Goal: Task Accomplishment & Management: Use online tool/utility

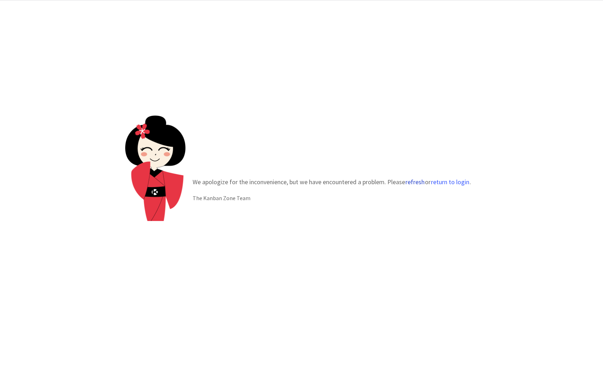
click at [417, 182] on button "refresh" at bounding box center [415, 182] width 20 height 7
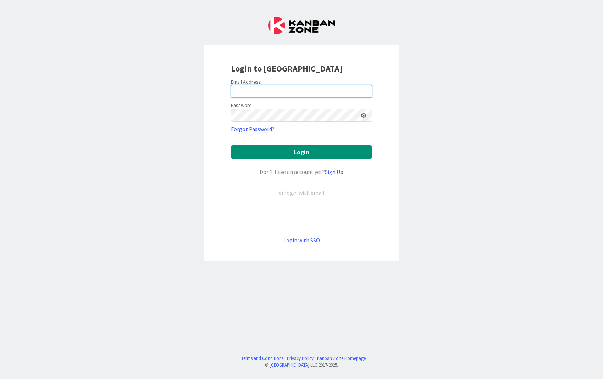
click at [311, 91] on input "email" at bounding box center [301, 91] width 141 height 13
type input "i"
type input "[EMAIL_ADDRESS][PERSON_NAME][DOMAIN_NAME]"
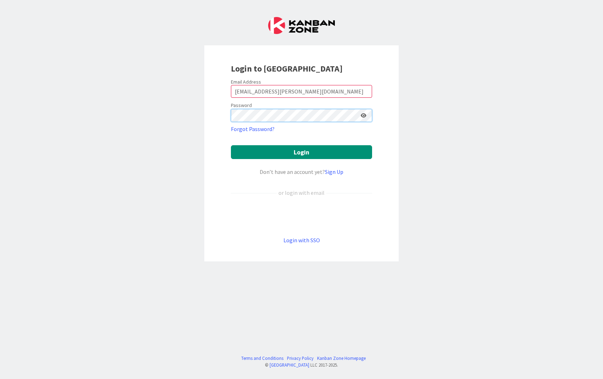
click at [231, 145] on button "Login" at bounding box center [301, 152] width 141 height 14
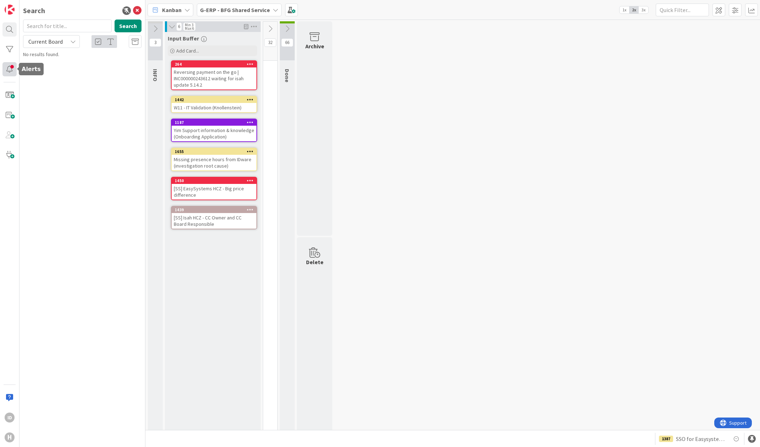
click at [6, 68] on div at bounding box center [9, 69] width 14 height 14
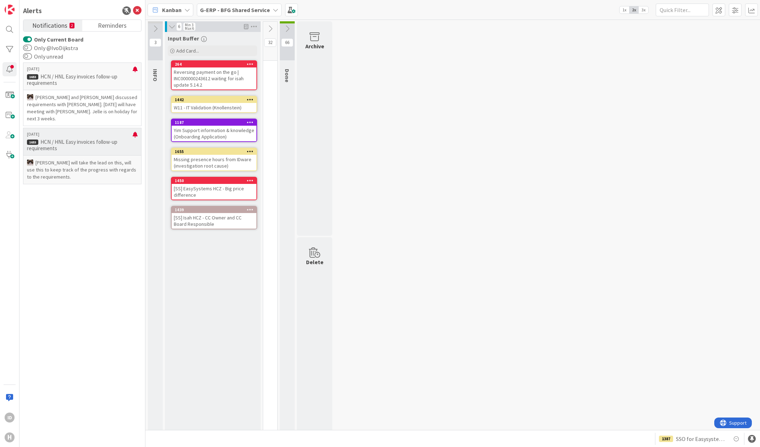
click at [107, 139] on p "HCN / HNL Easy invoices follow-up requirements" at bounding box center [82, 145] width 111 height 13
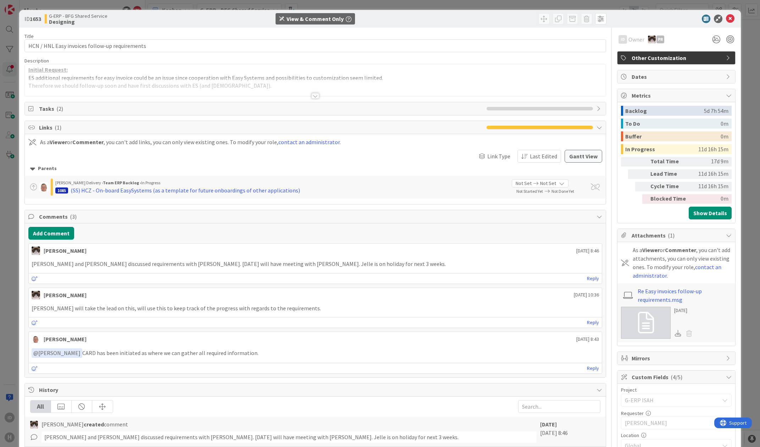
click at [315, 95] on div at bounding box center [315, 96] width 8 height 6
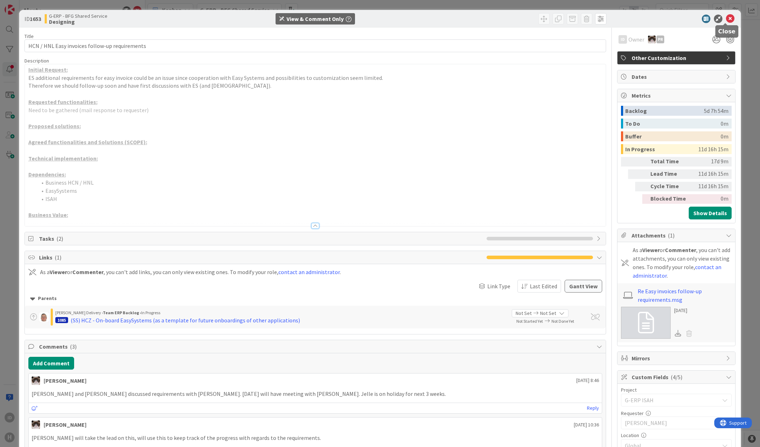
click at [728, 18] on icon at bounding box center [730, 19] width 9 height 9
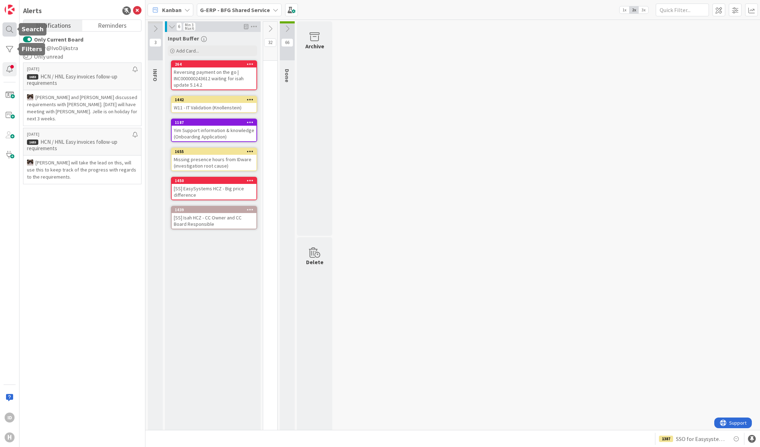
click at [9, 35] on div at bounding box center [9, 29] width 14 height 14
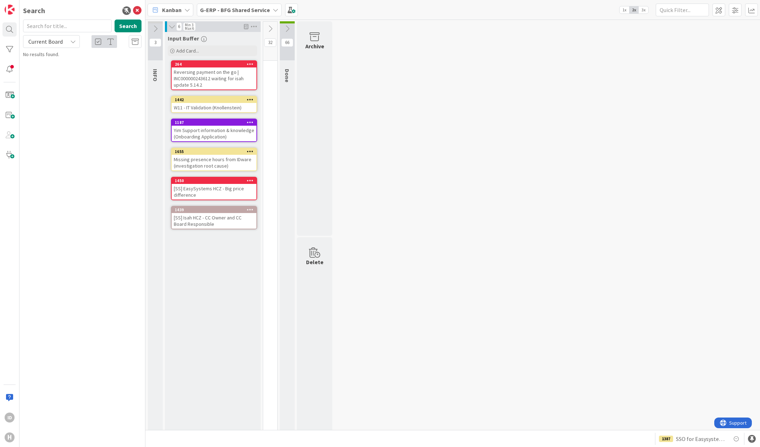
click at [43, 28] on input "text" at bounding box center [67, 26] width 89 height 13
type input "myhuisman"
click at [51, 34] on div "myhuisman Search" at bounding box center [82, 28] width 127 height 16
click at [51, 40] on span "Current Board" at bounding box center [45, 41] width 34 height 7
click at [59, 69] on span "All Boards" at bounding box center [64, 71] width 74 height 11
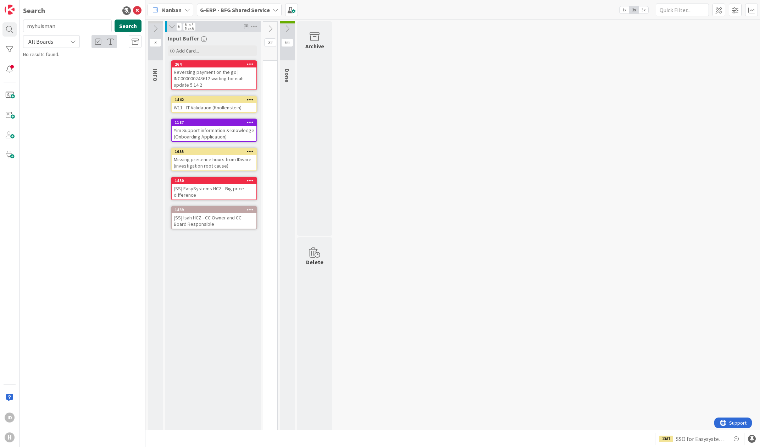
click at [121, 28] on button "Search" at bounding box center [128, 26] width 27 height 13
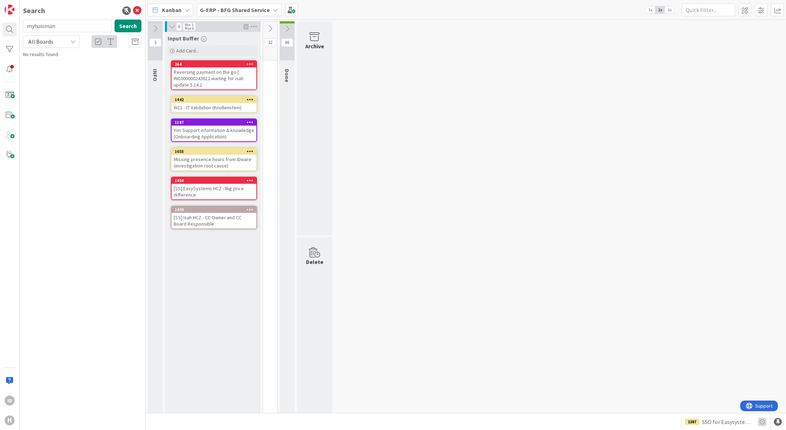
click at [760, 422] on icon at bounding box center [762, 421] width 9 height 9
click at [760, 421] on icon at bounding box center [762, 421] width 9 height 9
click at [741, 418] on span "SSO for Easysystems test environment" at bounding box center [727, 421] width 50 height 9
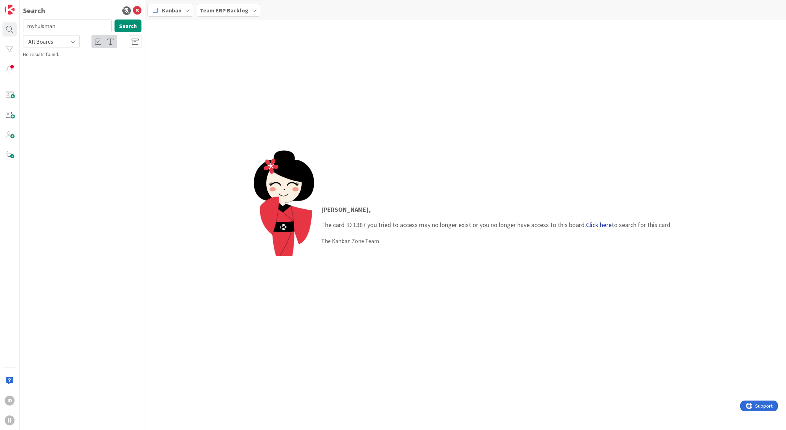
click at [595, 223] on link "Click here" at bounding box center [599, 225] width 26 height 8
type input "1387"
click at [24, 95] on div "Search 1387 Search All Boards G-ERP - BFG Shared Service › Done 1387 SSO for Ea…" at bounding box center [83, 215] width 126 height 430
drag, startPoint x: 80, startPoint y: 61, endPoint x: 132, endPoint y: 82, distance: 55.4
click at [80, 61] on span "SSO for Easysystems test environment" at bounding box center [92, 62] width 84 height 6
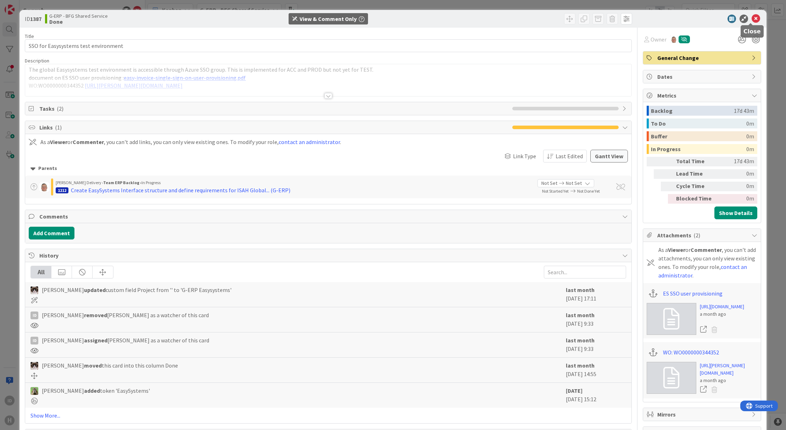
click at [754, 12] on div "ID 1387 G-ERP - BFG Shared Service Done View & Comment Only" at bounding box center [393, 19] width 747 height 18
click at [752, 16] on icon at bounding box center [756, 19] width 9 height 9
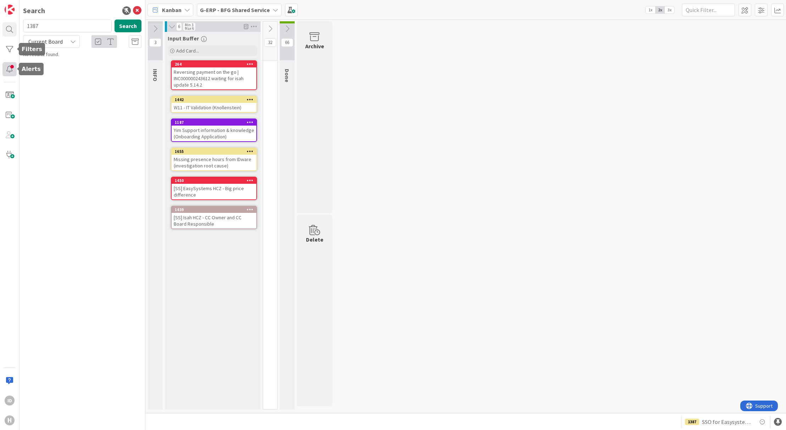
click at [12, 62] on div at bounding box center [9, 69] width 14 height 14
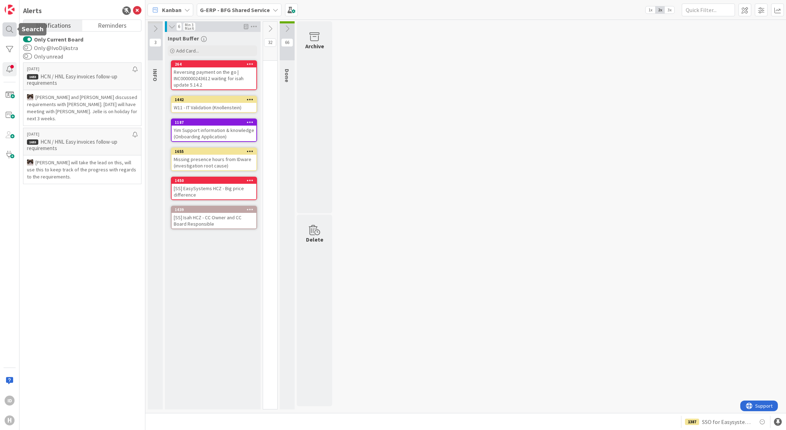
click at [7, 31] on div at bounding box center [9, 29] width 14 height 14
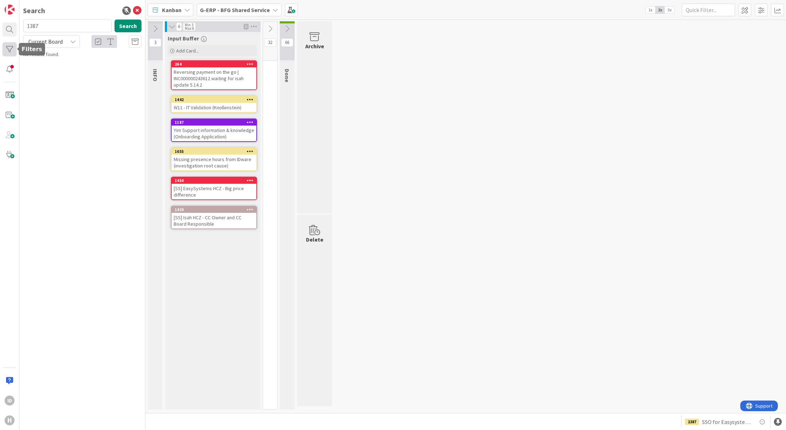
click at [6, 49] on div at bounding box center [9, 49] width 14 height 14
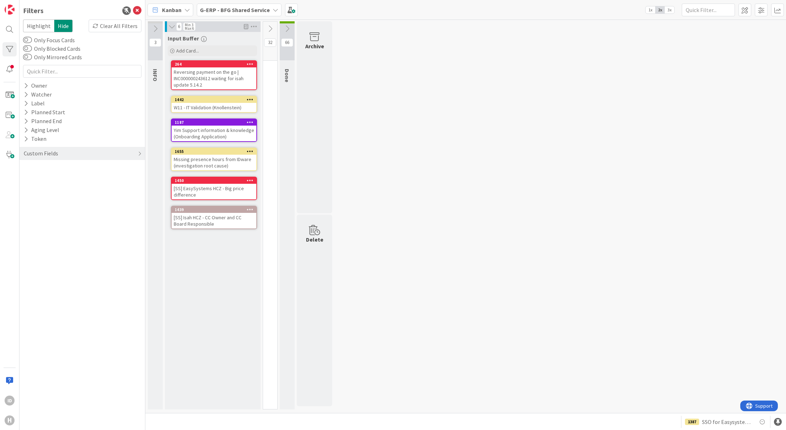
drag, startPoint x: 83, startPoint y: 222, endPoint x: 72, endPoint y: 204, distance: 21.8
click at [83, 222] on div "Filters Highlight Hide Clear All Filters Only Focus Cards Only Blocked Cards On…" at bounding box center [83, 215] width 126 height 430
click at [140, 10] on icon at bounding box center [137, 10] width 9 height 9
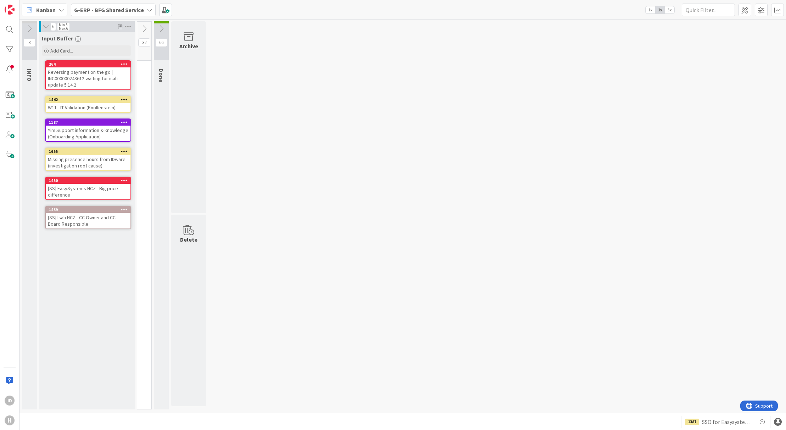
click at [163, 30] on icon at bounding box center [161, 29] width 8 height 8
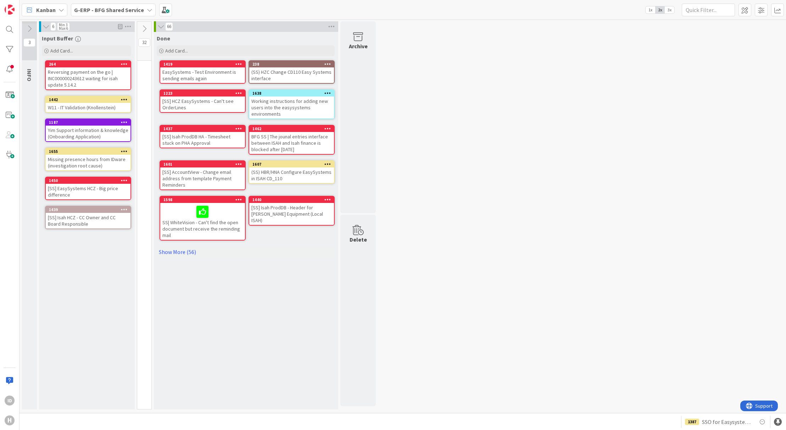
click at [163, 28] on icon at bounding box center [161, 26] width 8 height 7
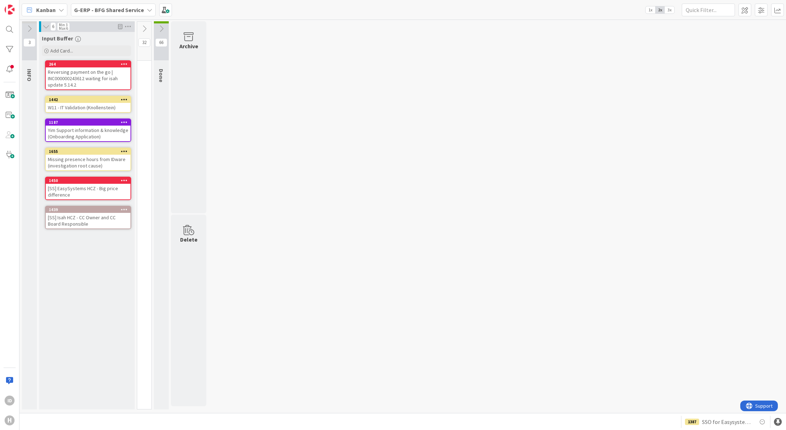
click at [163, 28] on icon at bounding box center [161, 29] width 8 height 8
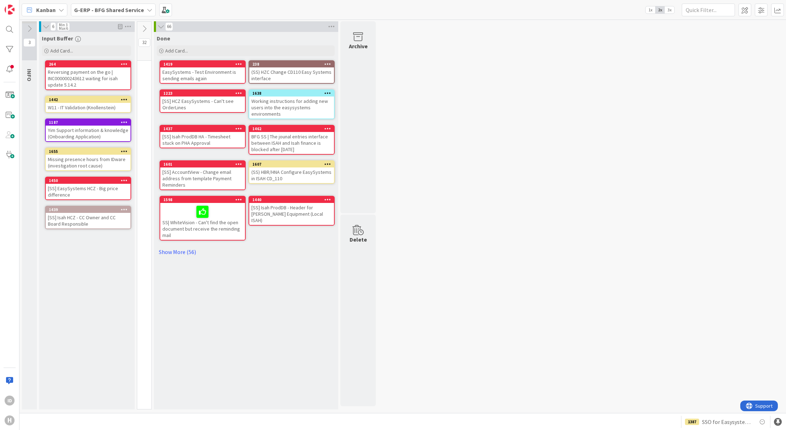
click at [159, 26] on icon at bounding box center [161, 26] width 8 height 7
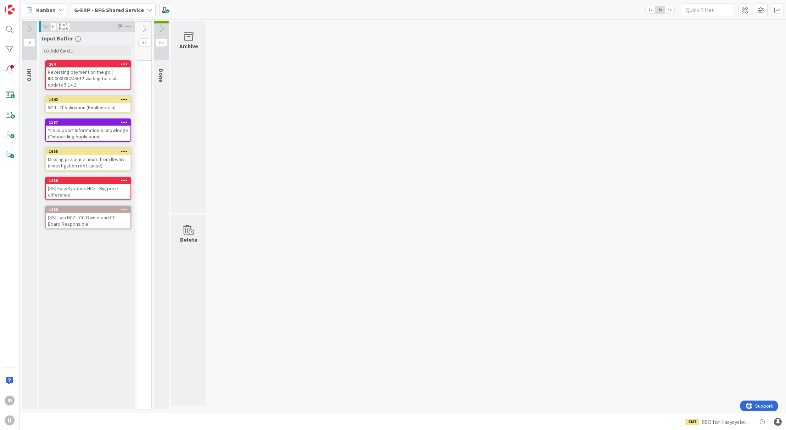
click at [107, 6] on b "G-ERP - BFG Shared Service" at bounding box center [109, 9] width 70 height 7
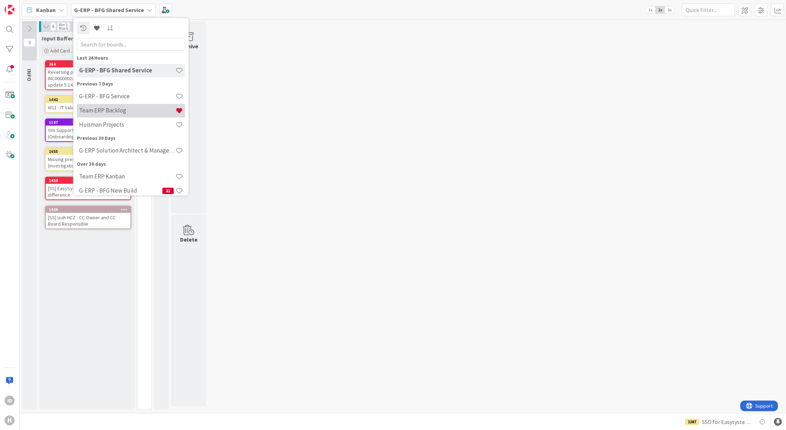
click at [117, 113] on h4 "Team ERP Backlog" at bounding box center [127, 110] width 96 height 7
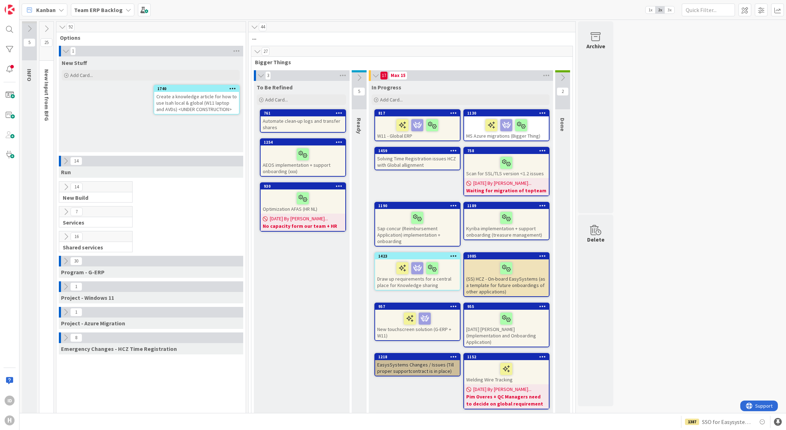
click at [306, 6] on div "Kanban Team ERP Backlog 1x 2x 3x" at bounding box center [403, 10] width 767 height 20
drag, startPoint x: 307, startPoint y: 7, endPoint x: 364, endPoint y: -4, distance: 58.2
click at [364, 0] on html "ID H Kanban Team ERP Backlog 1x 2x 3x 5 INFO 25 New Input from BFG 92 Options 1…" at bounding box center [393, 215] width 786 height 430
click at [200, 3] on div "Kanban Team ERP Backlog 1x 2x 3x" at bounding box center [403, 10] width 767 height 20
click at [10, 32] on div at bounding box center [9, 29] width 14 height 14
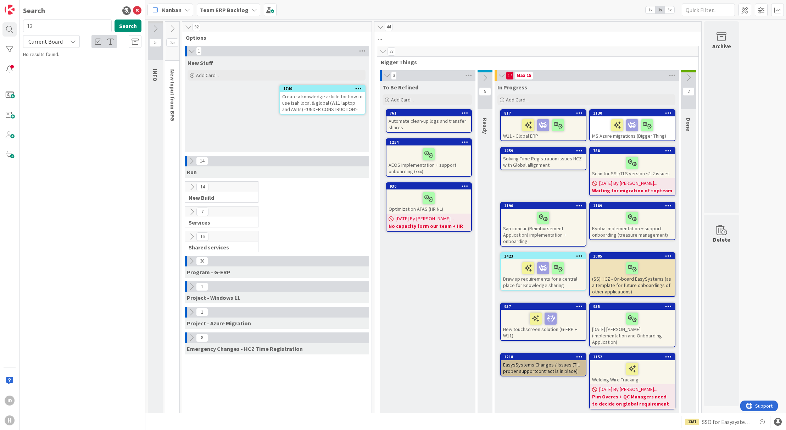
type input "1"
type input "p"
type input "P6"
click at [58, 39] on span "Current Board" at bounding box center [45, 41] width 34 height 7
click at [47, 71] on span "All Boards" at bounding box center [64, 71] width 74 height 11
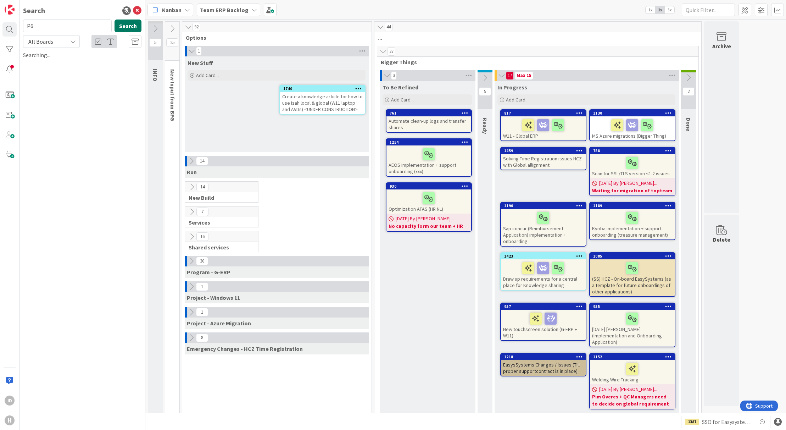
click at [140, 26] on button "Search" at bounding box center [128, 26] width 27 height 13
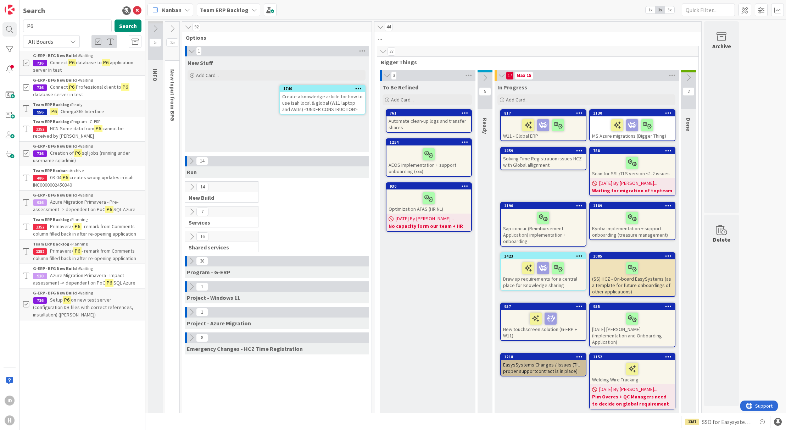
click at [81, 65] on span "database to" at bounding box center [89, 62] width 26 height 6
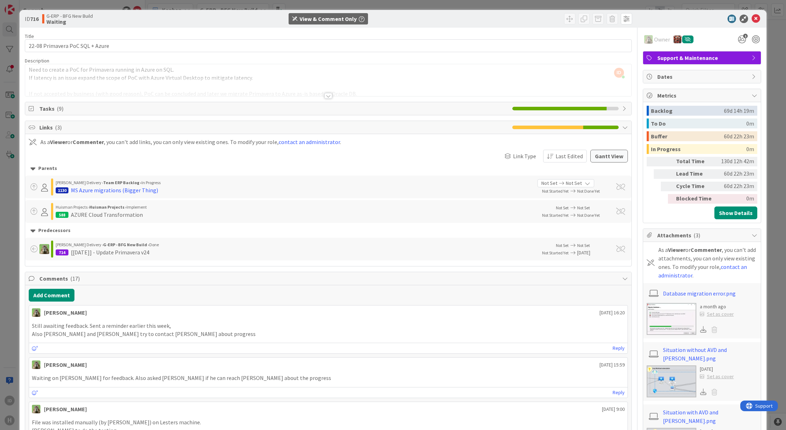
click at [326, 97] on div at bounding box center [329, 96] width 8 height 6
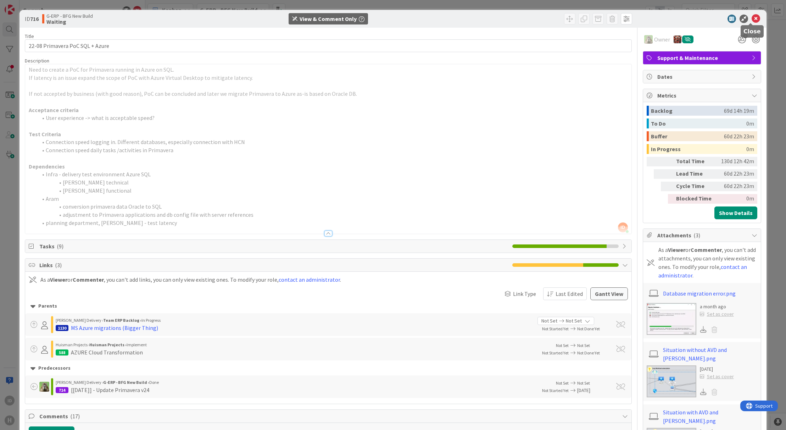
click at [752, 22] on icon at bounding box center [756, 19] width 9 height 9
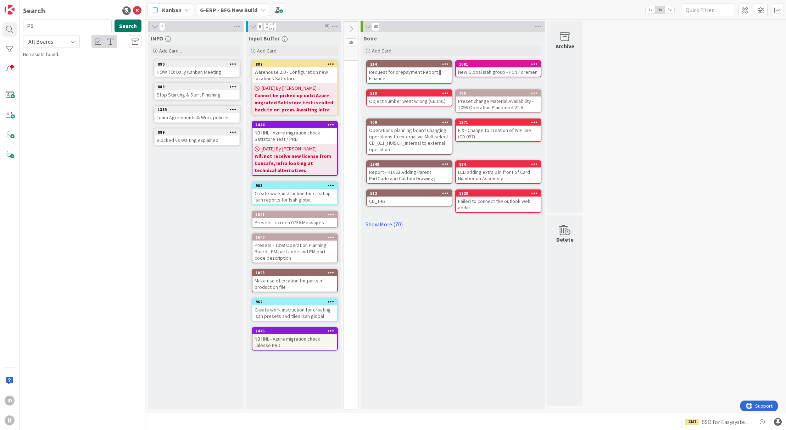
click at [133, 26] on button "Search" at bounding box center [128, 26] width 27 height 13
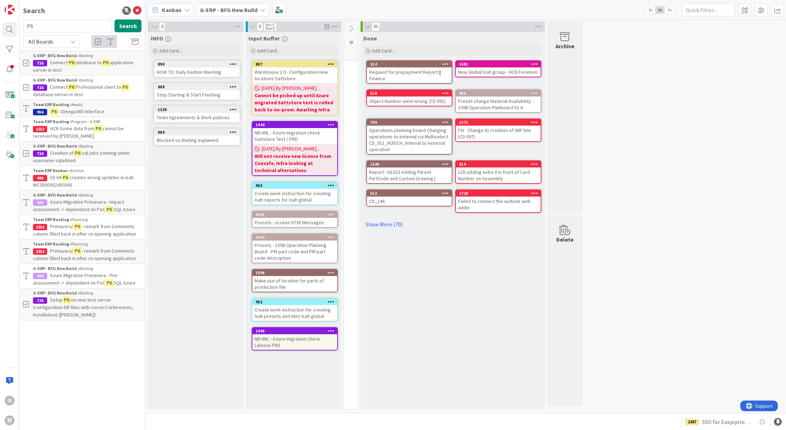
click at [96, 64] on span "database to" at bounding box center [89, 62] width 26 height 6
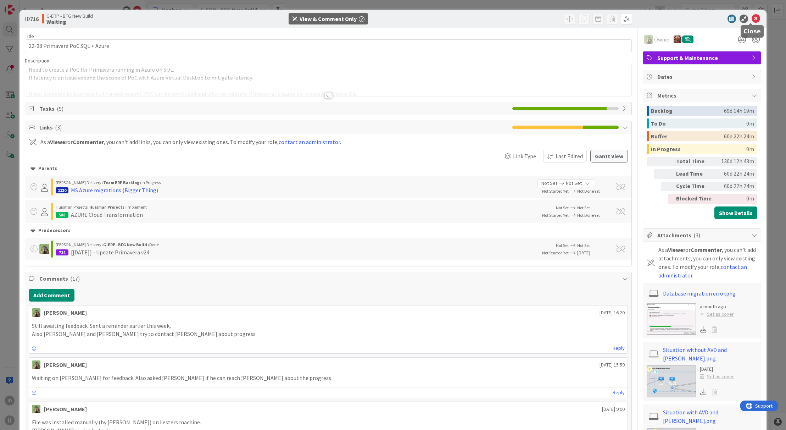
click at [752, 19] on icon at bounding box center [756, 19] width 9 height 9
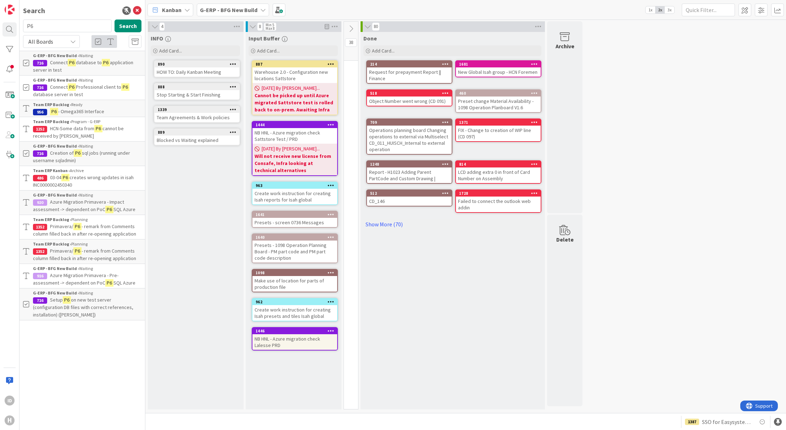
click at [100, 112] on span "- Omega365 Interface" at bounding box center [81, 111] width 46 height 6
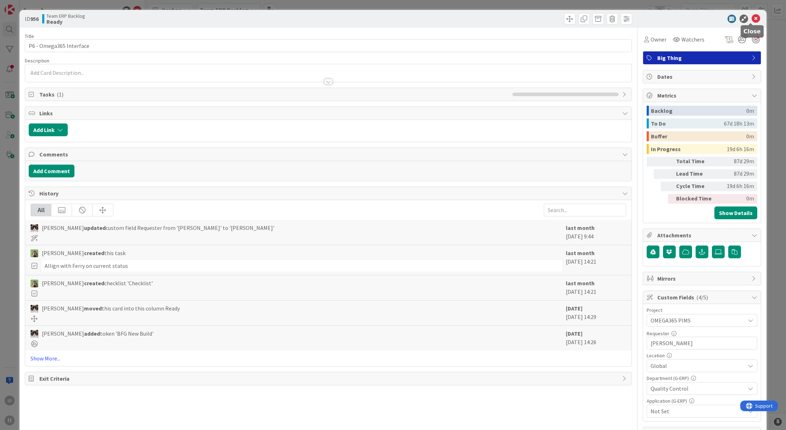
click at [752, 22] on icon at bounding box center [756, 19] width 9 height 9
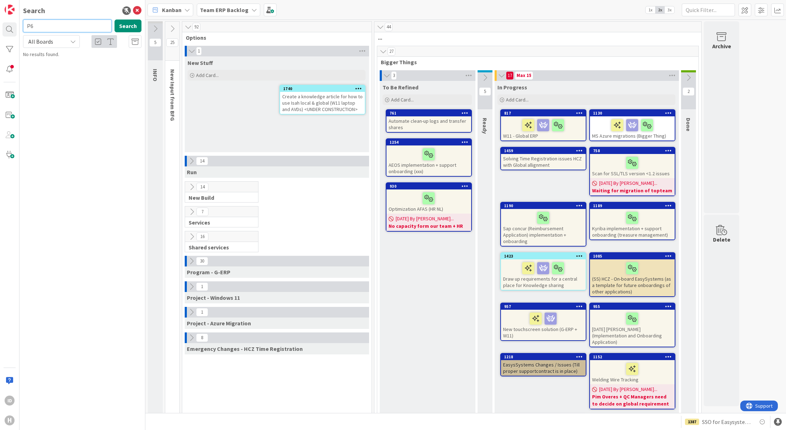
click at [69, 25] on input "P6" at bounding box center [67, 26] width 89 height 13
click at [127, 32] on button "Search" at bounding box center [128, 26] width 27 height 13
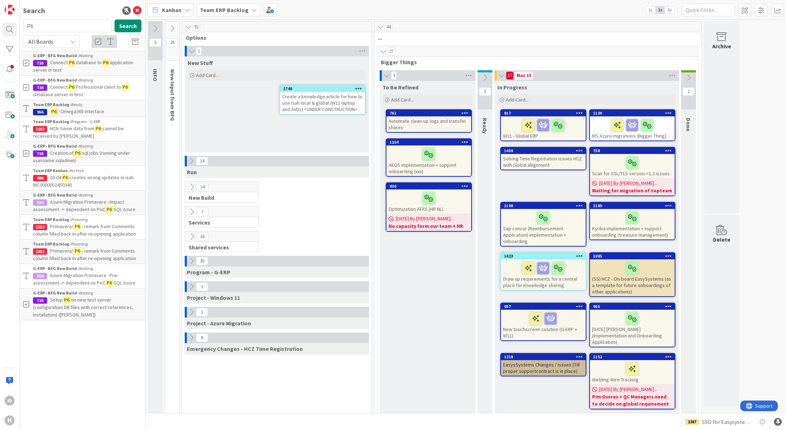
click at [79, 131] on span "HCN-Some data from" at bounding box center [72, 128] width 44 height 6
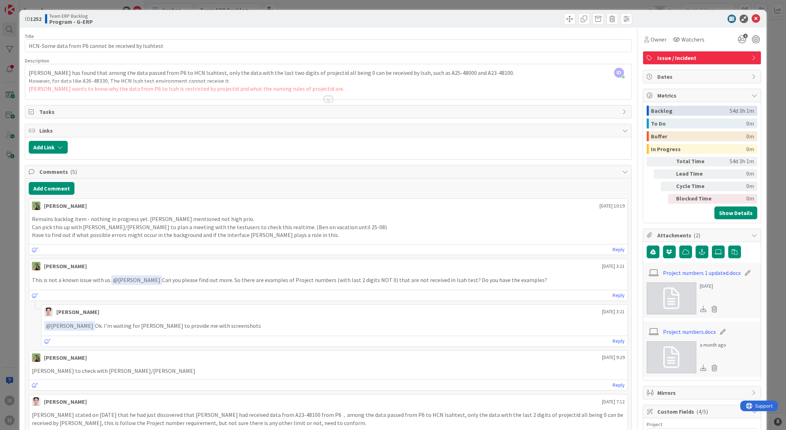
click at [325, 102] on div at bounding box center [329, 99] width 8 height 6
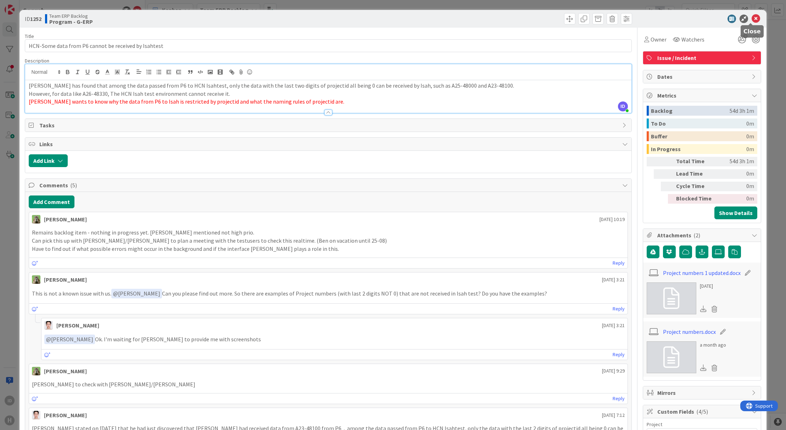
click at [752, 22] on icon at bounding box center [756, 19] width 9 height 9
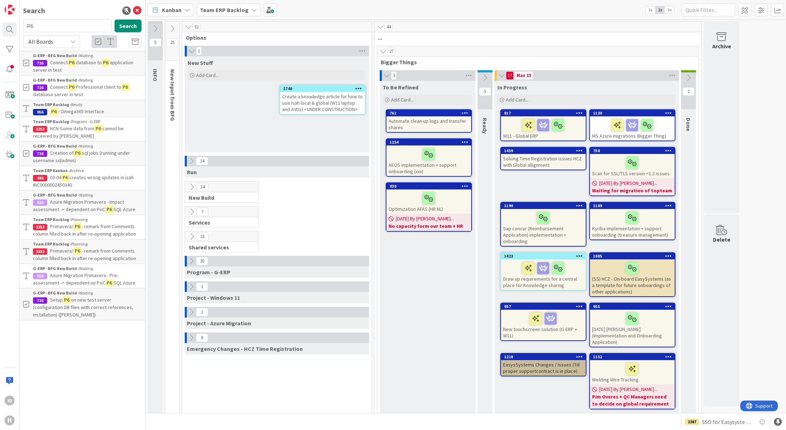
click at [238, 383] on div "1 New Stuff Add Card... 1740 Create a knowledge article for how to use Isah loc…" at bounding box center [277, 309] width 187 height 527
click at [97, 66] on span "sql jobs (running under username sqladmin)" at bounding box center [89, 62] width 26 height 6
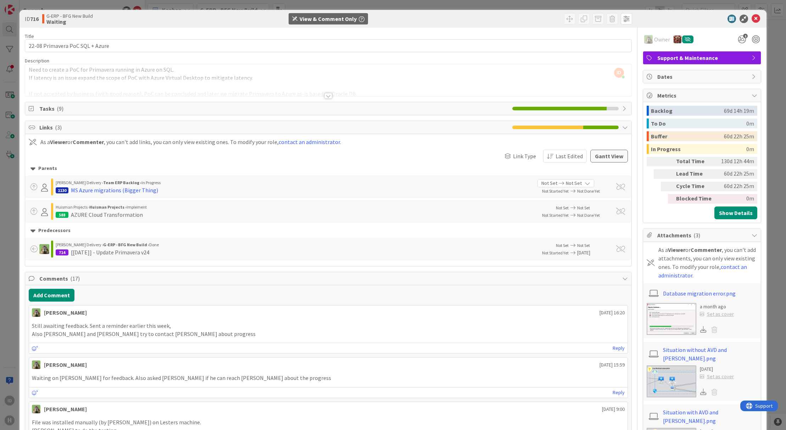
click at [327, 95] on div at bounding box center [329, 96] width 8 height 6
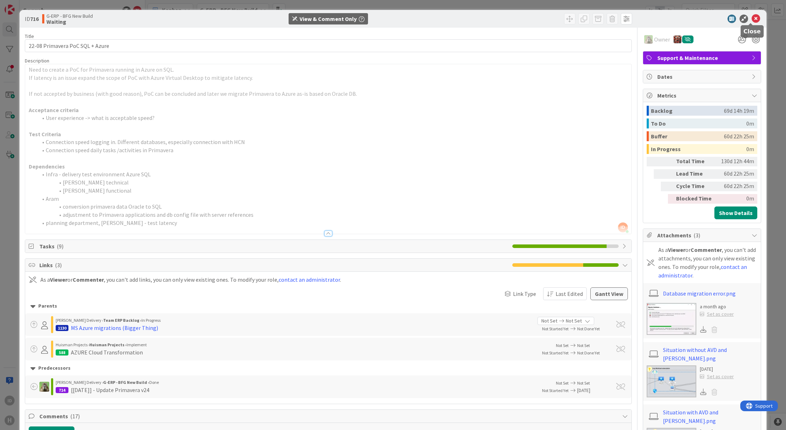
click at [752, 17] on icon at bounding box center [756, 19] width 9 height 9
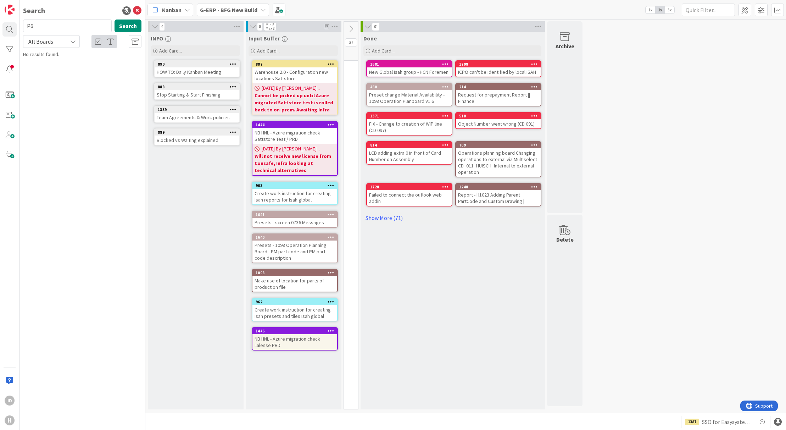
click at [123, 151] on div "Search P6 Search All Boards Current Board All Boards No results found." at bounding box center [83, 215] width 126 height 430
click at [222, 12] on b "G-ERP - BFG New Build" at bounding box center [228, 9] width 57 height 7
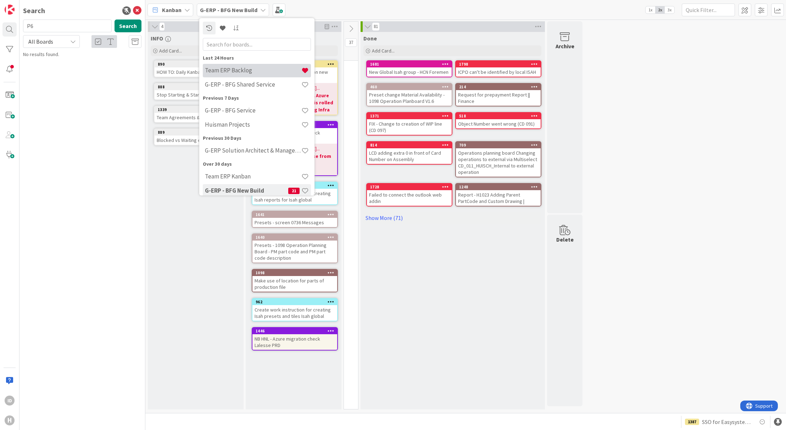
click at [239, 74] on div "Team ERP Backlog" at bounding box center [257, 70] width 108 height 13
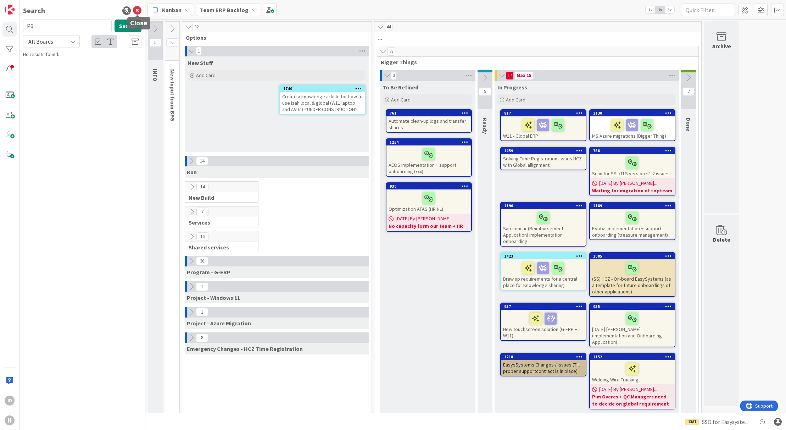
click at [141, 11] on icon at bounding box center [137, 10] width 9 height 9
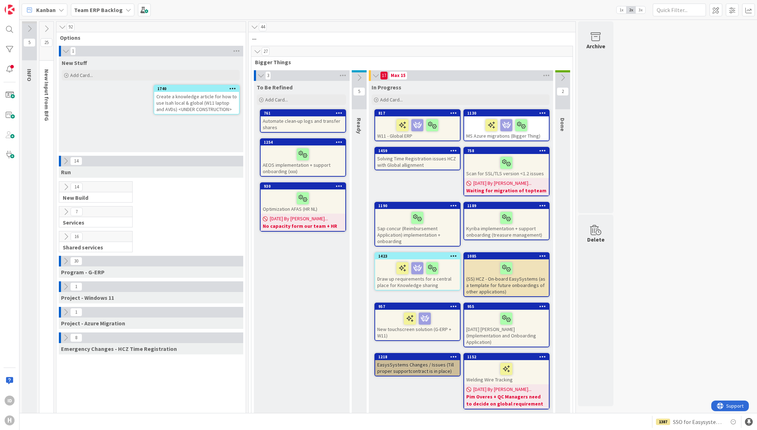
click at [362, 80] on icon at bounding box center [359, 78] width 8 height 8
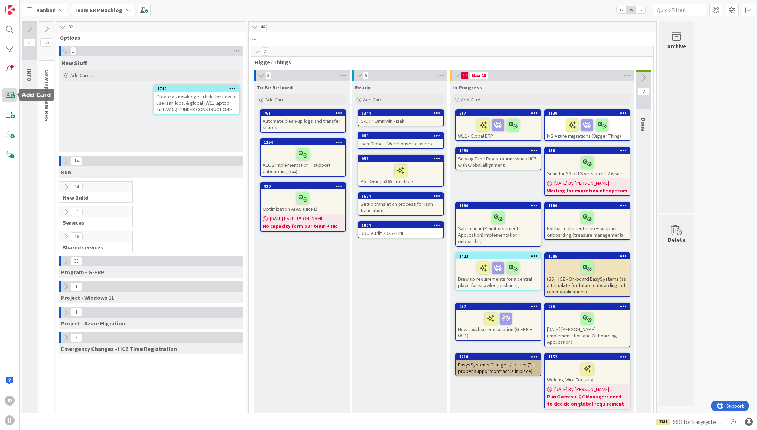
click at [10, 99] on span at bounding box center [9, 95] width 14 height 14
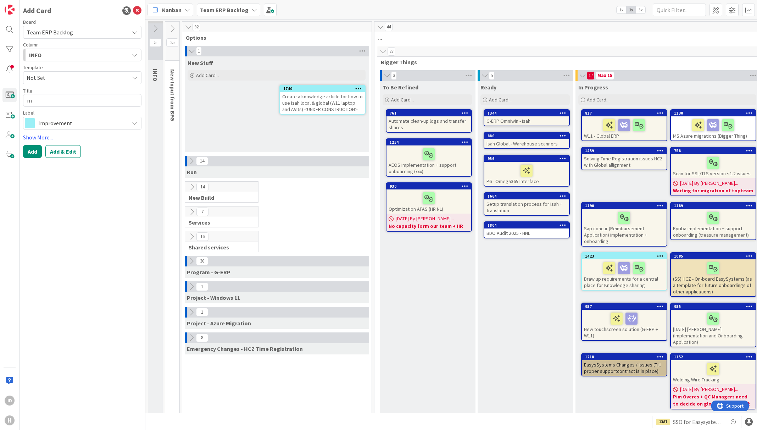
type textarea "x"
type textarea "m"
type textarea "x"
type textarea "my"
type textarea "x"
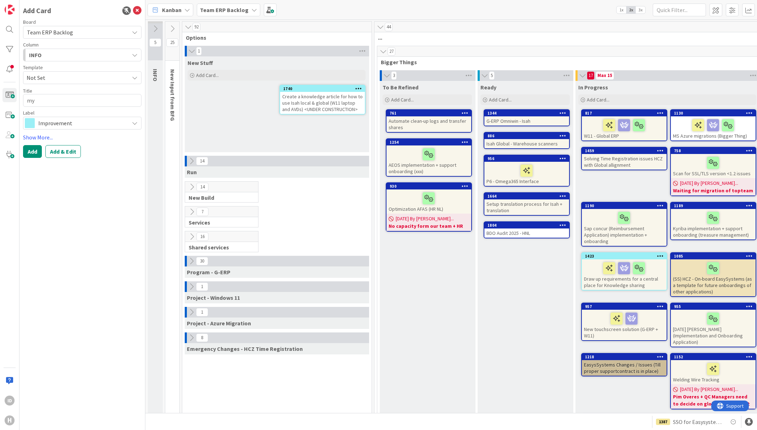
type textarea "myH"
type textarea "x"
type textarea "myHu"
type textarea "x"
type textarea "myHui"
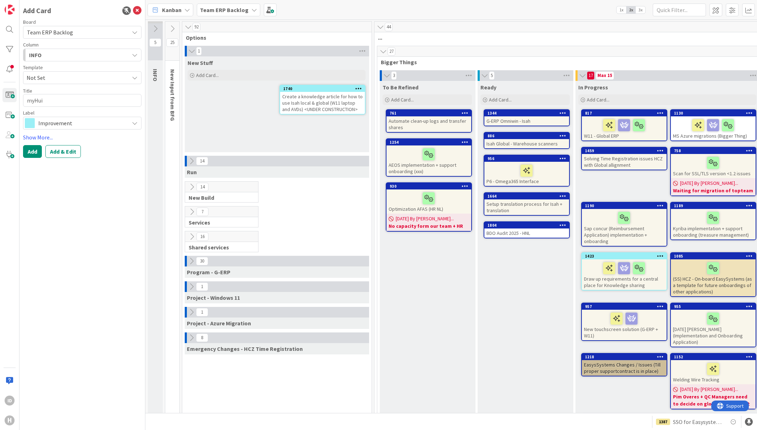
type textarea "x"
type textarea "myHuis"
type textarea "x"
type textarea "myHui"
type textarea "x"
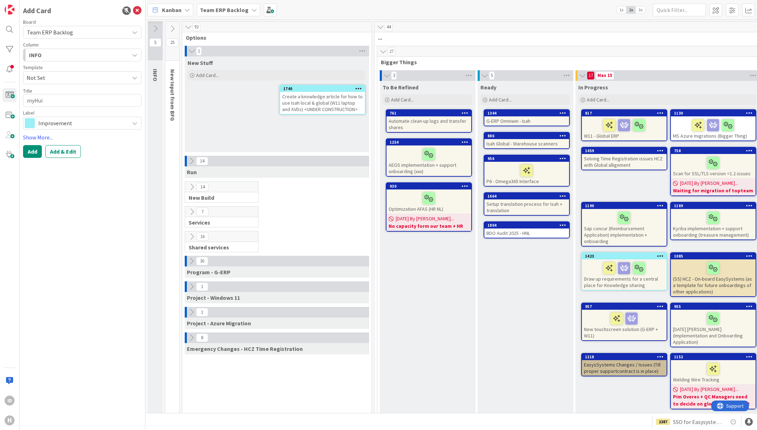
type textarea "myHu"
type textarea "x"
type textarea "myH"
type textarea "x"
type textarea "my"
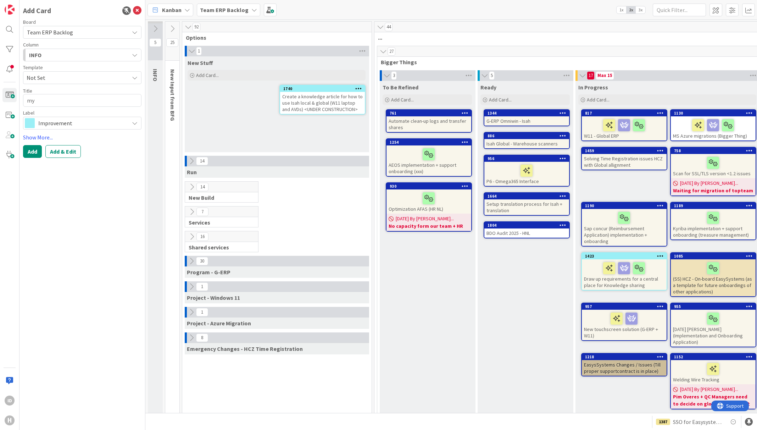
type textarea "x"
type textarea "m"
type textarea "x"
type textarea "2"
type textarea "x"
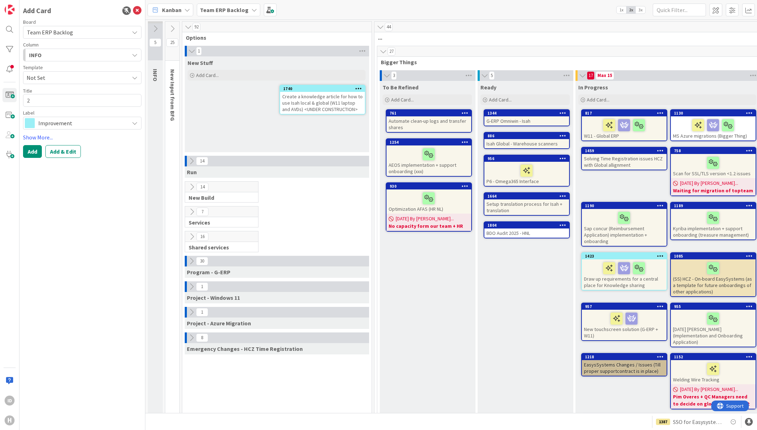
type textarea "2B"
type textarea "x"
type textarea "2BA"
type textarea "x"
type textarea "2BA i"
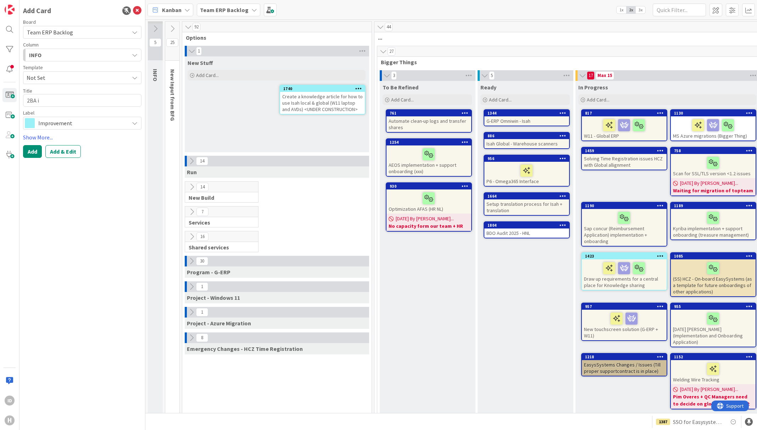
type textarea "x"
type textarea "2BA in"
type textarea "x"
type textarea "2BA inte"
type textarea "x"
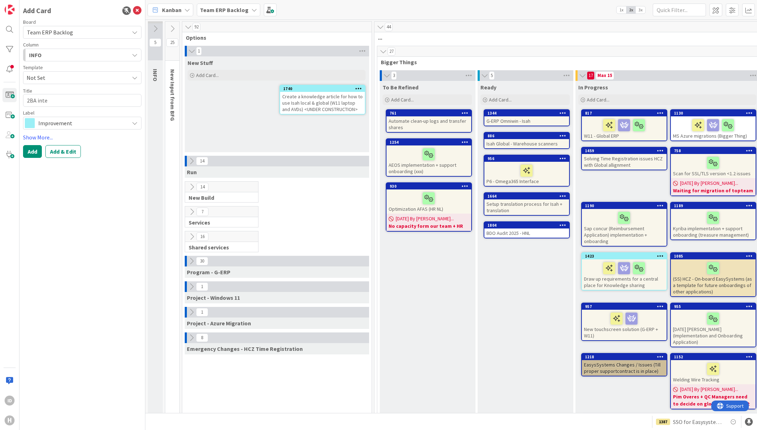
type textarea "2BA inter"
type textarea "x"
type textarea "2BA interf"
type textarea "x"
type textarea "2BA interfa"
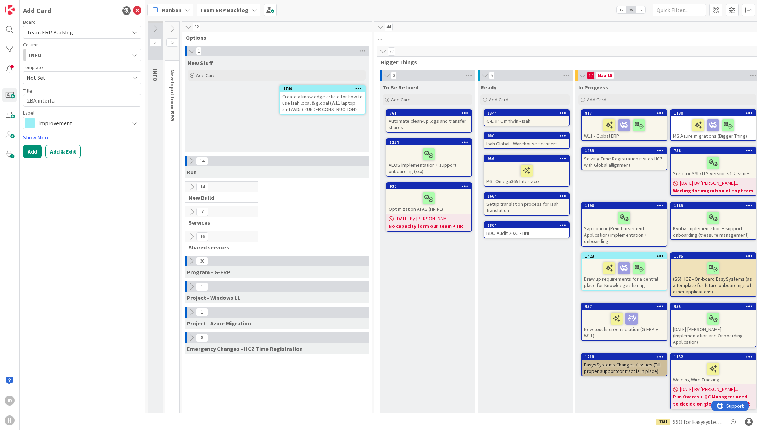
type textarea "x"
type textarea "2BA interfac"
type textarea "x"
type textarea "2BA interface"
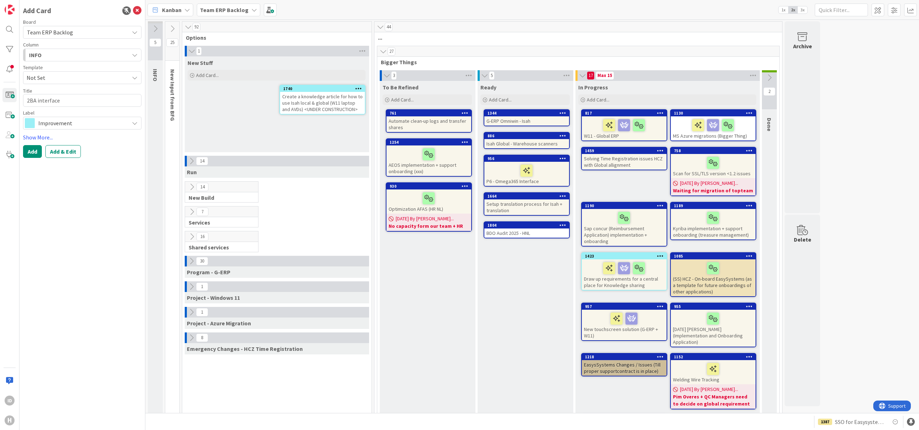
type textarea "x"
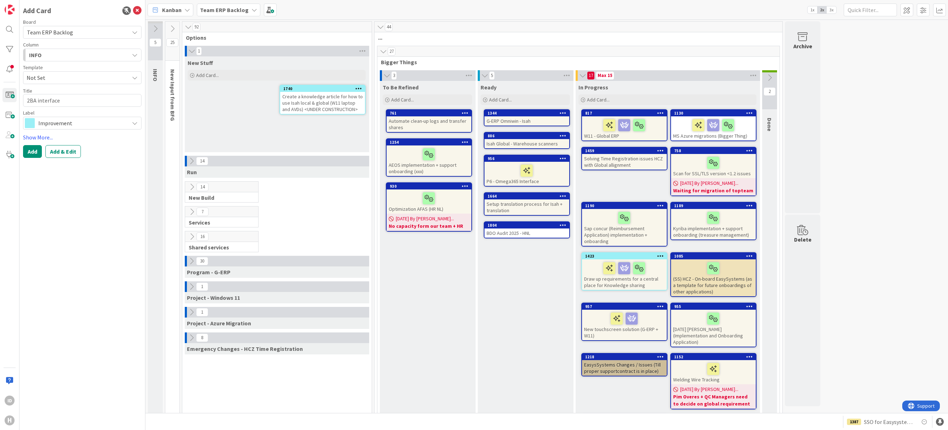
type textarea "2BA interface"
click at [99, 128] on div "Improvement" at bounding box center [82, 123] width 118 height 13
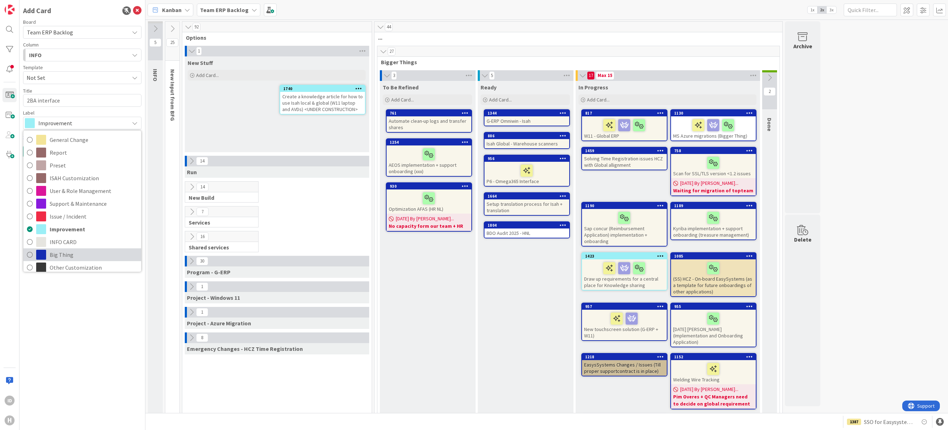
click at [66, 253] on span "Big Thing" at bounding box center [94, 254] width 88 height 11
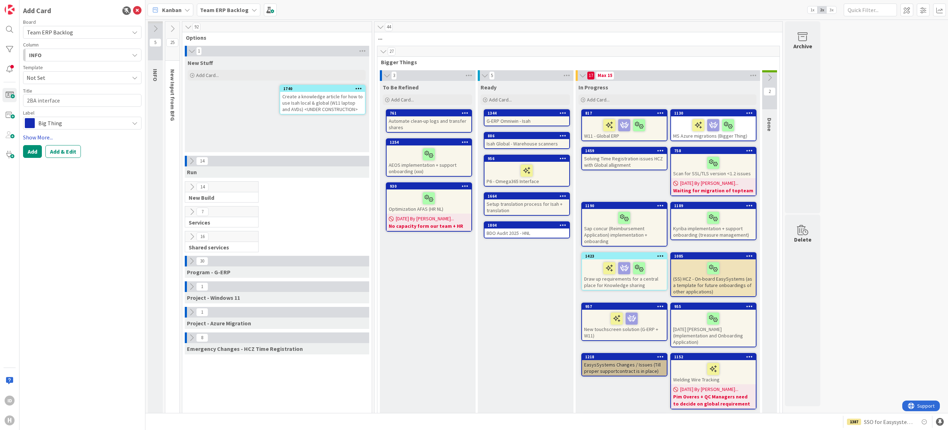
click at [41, 135] on link "Show More..." at bounding box center [82, 137] width 118 height 9
click at [90, 157] on div "Select..." at bounding box center [78, 158] width 102 height 9
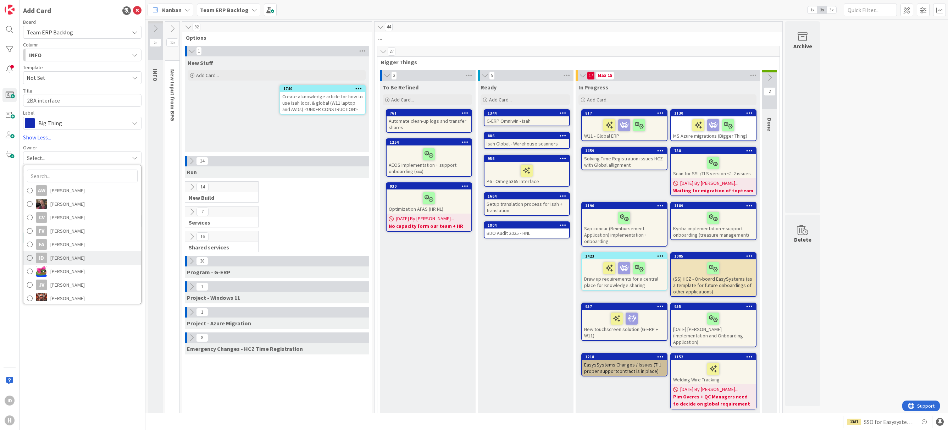
click at [67, 255] on span "[PERSON_NAME]" at bounding box center [67, 258] width 34 height 11
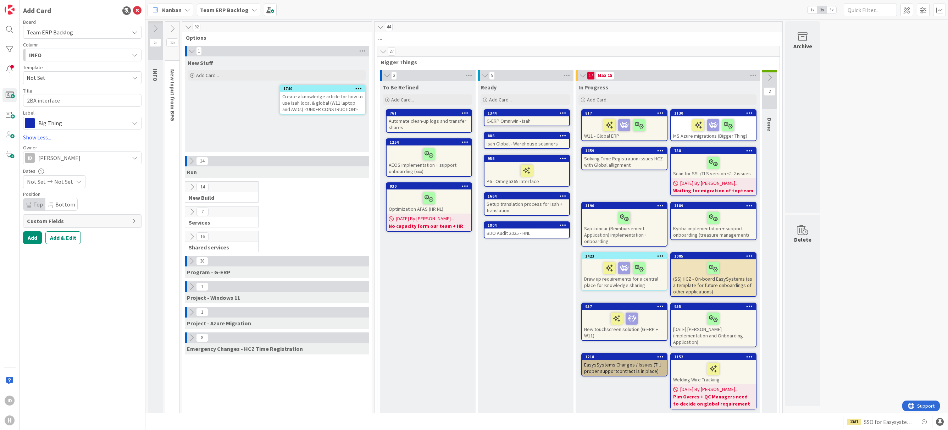
click at [46, 184] on div "Not Set Not Set" at bounding box center [54, 181] width 62 height 13
click at [49, 182] on icon at bounding box center [50, 181] width 9 height 5
click at [66, 221] on span "Custom Fields" at bounding box center [77, 221] width 101 height 9
click at [69, 244] on span "Not Set" at bounding box center [76, 244] width 91 height 10
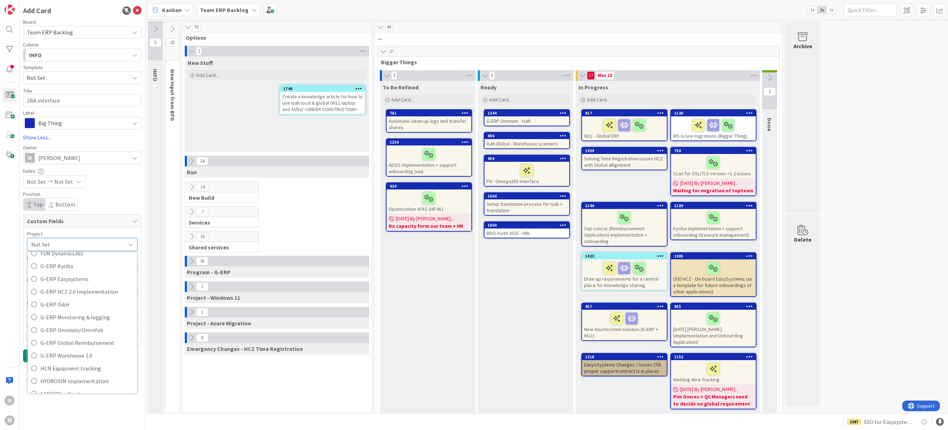
scroll to position [236, 0]
click at [79, 306] on span "G-ERP ISAH" at bounding box center [86, 305] width 93 height 11
type textarea "x"
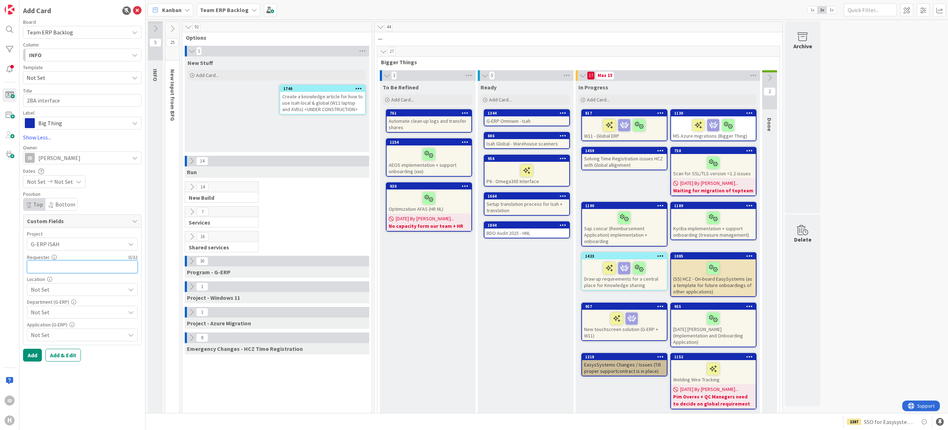
click at [94, 270] on input "text" at bounding box center [82, 266] width 111 height 13
type input "i"
type textarea "x"
type input "[PERSON_NAME]"
type textarea "x"
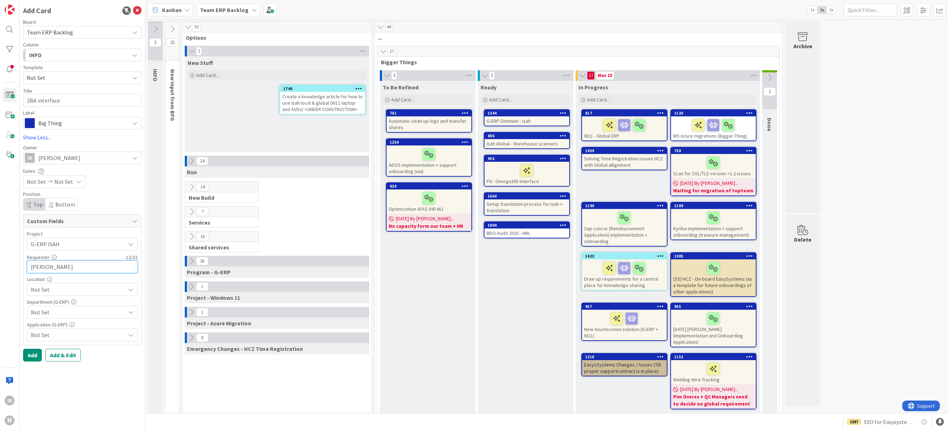
type input "[PERSON_NAME]"
click at [63, 287] on span "Not Set" at bounding box center [78, 289] width 94 height 9
click at [35, 305] on link "Global" at bounding box center [80, 306] width 113 height 13
click at [56, 289] on span "Global" at bounding box center [78, 289] width 94 height 9
click at [78, 309] on span "Not Set" at bounding box center [78, 312] width 94 height 9
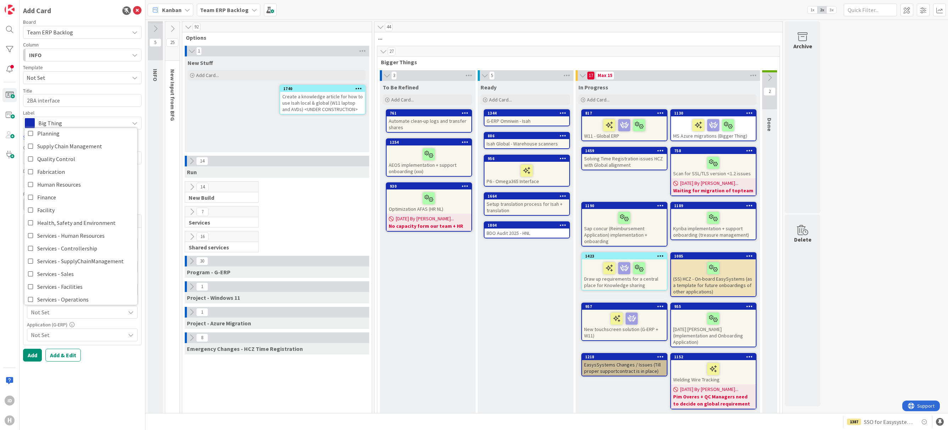
scroll to position [16, 0]
click at [30, 261] on icon at bounding box center [31, 261] width 6 height 11
click at [29, 161] on icon at bounding box center [31, 162] width 6 height 11
click at [112, 357] on div "Add Add & Edit" at bounding box center [82, 355] width 118 height 13
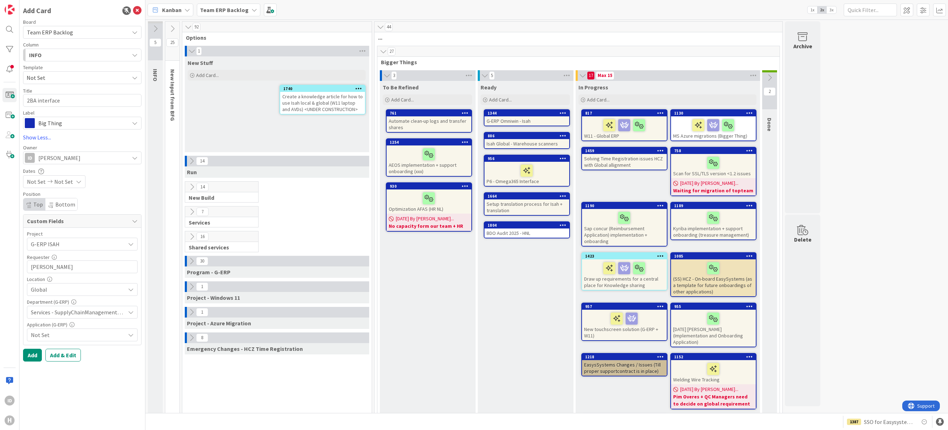
click at [102, 334] on span "Not Set" at bounding box center [78, 335] width 94 height 9
click at [33, 295] on icon at bounding box center [31, 292] width 6 height 11
click at [122, 387] on div "Add Card Board Team ERP Backlog Column INFO Template Not Set Title 13 / 128 2BA…" at bounding box center [83, 215] width 126 height 430
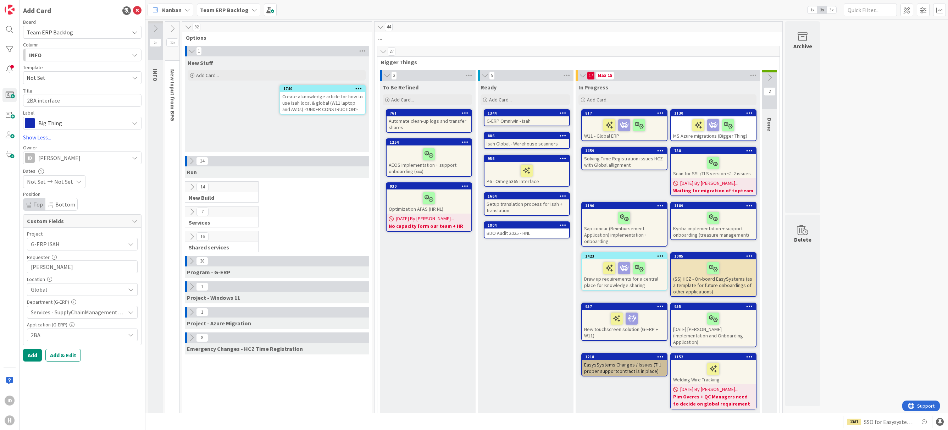
click at [87, 56] on div "INFO" at bounding box center [78, 54] width 102 height 11
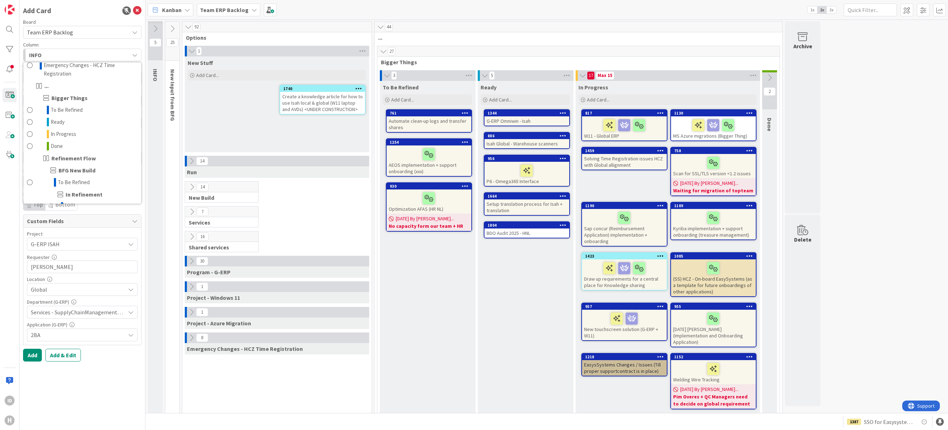
scroll to position [358, 0]
click at [29, 134] on span at bounding box center [30, 132] width 6 height 9
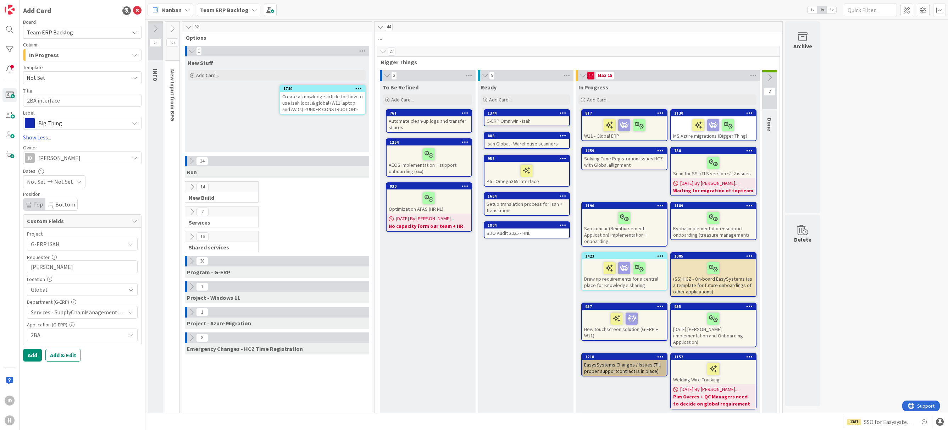
click at [132, 80] on span "Not Set" at bounding box center [82, 77] width 118 height 13
click at [132, 79] on span "Not Set" at bounding box center [82, 77] width 118 height 13
click at [37, 354] on button "Add" at bounding box center [32, 355] width 19 height 13
type textarea "x"
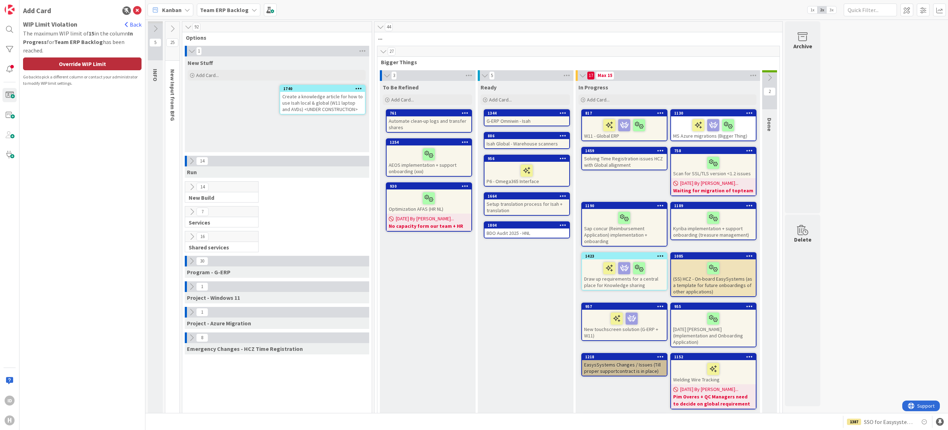
click at [108, 61] on div "Override WIP Limit" at bounding box center [82, 63] width 118 height 13
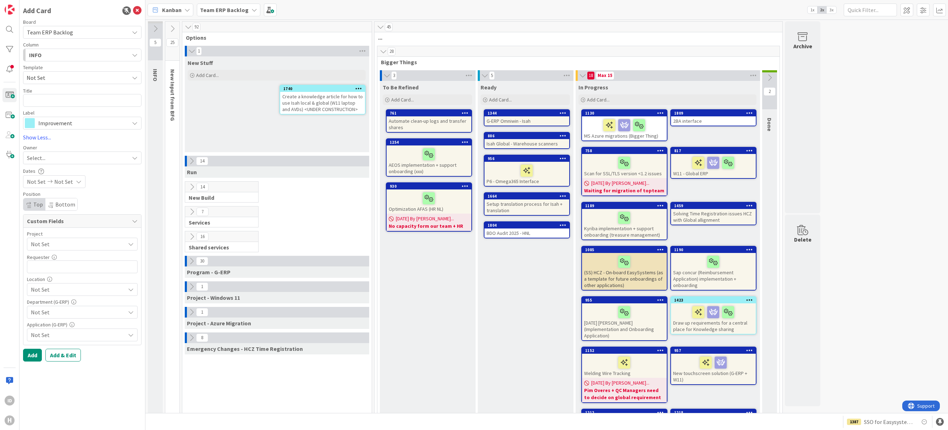
click at [233, 389] on div "1 New Stuff Add Card... 1740 Create a knowledge article for how to use Isah loc…" at bounding box center [277, 309] width 187 height 527
click at [73, 54] on div "INFO" at bounding box center [78, 54] width 102 height 11
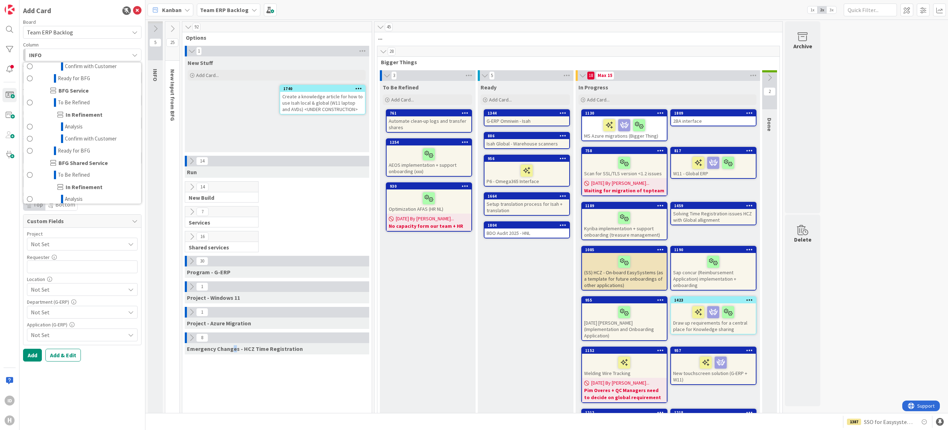
scroll to position [536, 0]
drag, startPoint x: 177, startPoint y: 401, endPoint x: 176, endPoint y: 405, distance: 3.9
click at [177, 402] on div "25 New Input from BFG" at bounding box center [172, 297] width 14 height 551
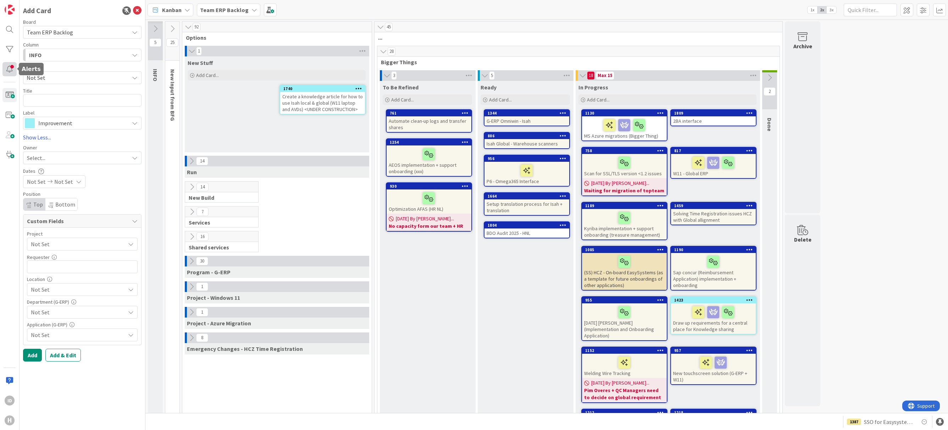
click at [11, 66] on div at bounding box center [9, 69] width 14 height 14
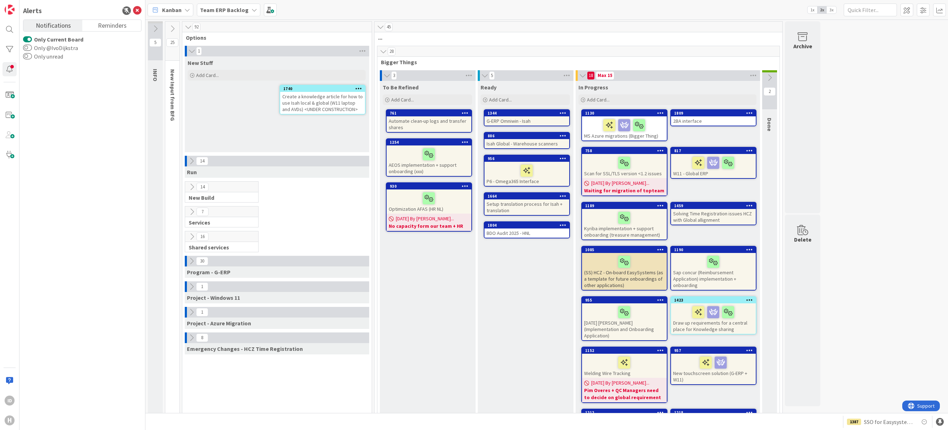
click at [711, 116] on div "1809" at bounding box center [713, 113] width 85 height 6
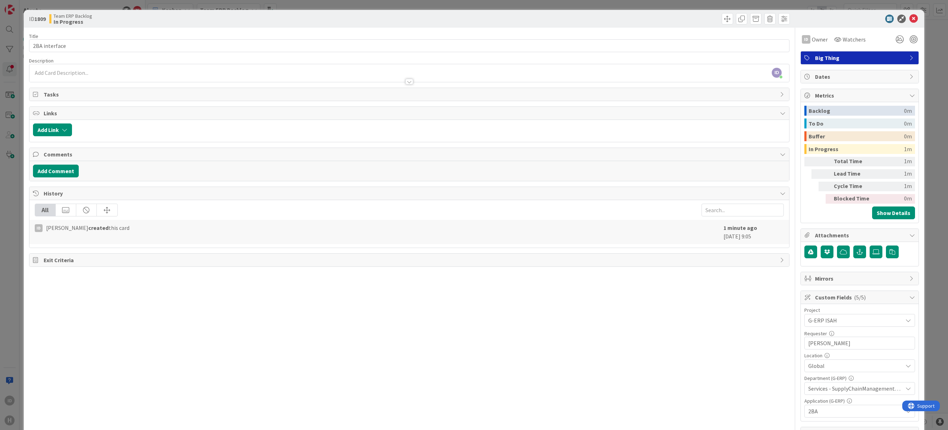
click at [727, 381] on div "Title 13 / 128 2BA interface Description ID [PERSON_NAME] just joined ID Owner …" at bounding box center [409, 234] width 760 height 412
click at [760, 254] on icon "button" at bounding box center [860, 252] width 6 height 6
click at [760, 280] on input "text" at bounding box center [859, 283] width 111 height 13
paste input "[URL][DOMAIN_NAME]"
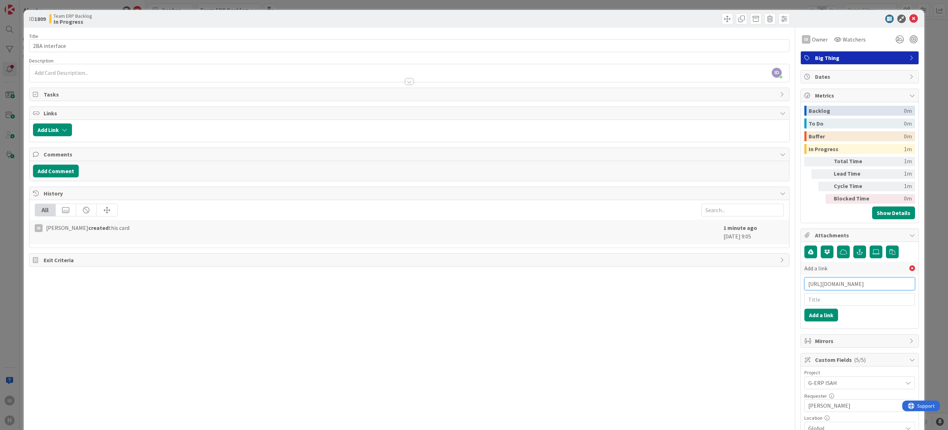
type input "[URL][DOMAIN_NAME]"
click at [760, 296] on input "text" at bounding box center [859, 299] width 111 height 13
type input "2BA interface folder"
click at [760, 316] on button "Add a link" at bounding box center [821, 315] width 34 height 13
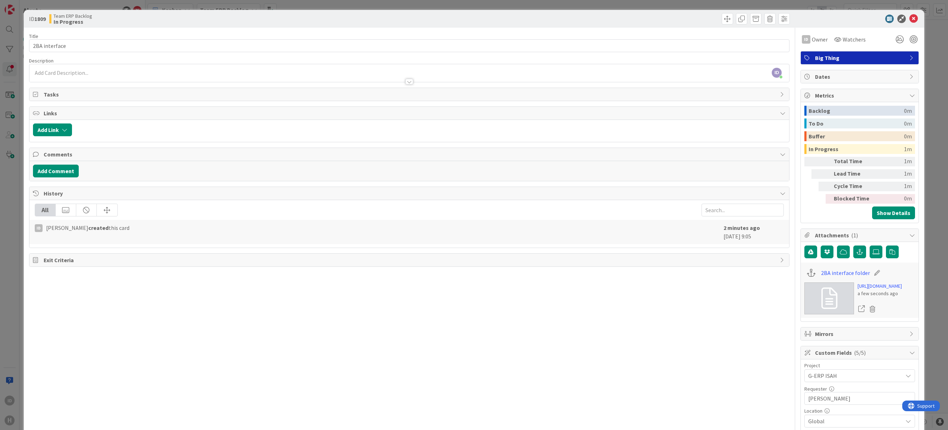
click at [61, 68] on div "ID [PERSON_NAME] just joined" at bounding box center [409, 73] width 760 height 18
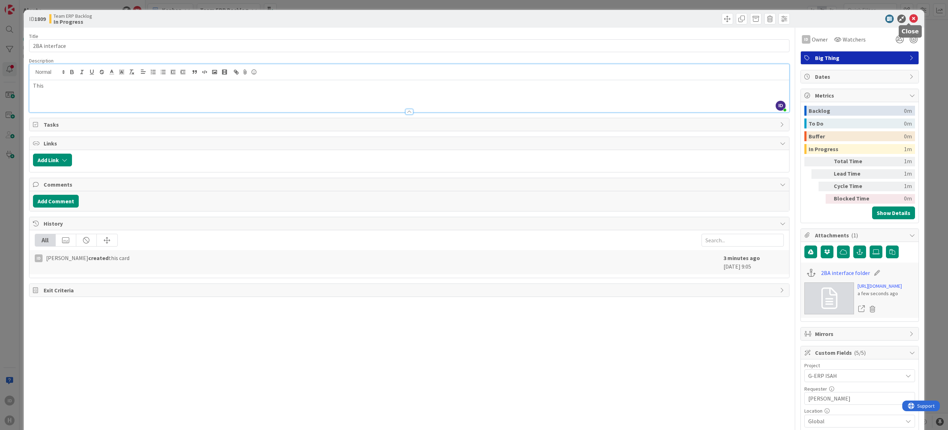
click at [760, 20] on icon at bounding box center [913, 19] width 9 height 9
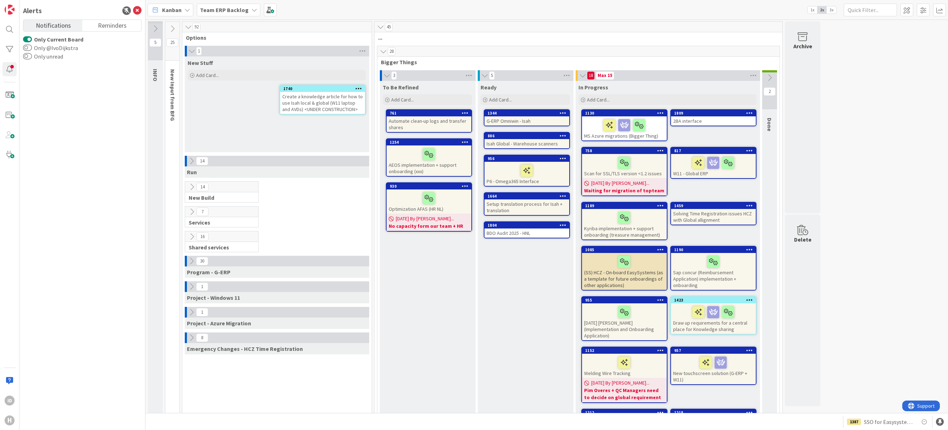
click at [658, 132] on div at bounding box center [624, 125] width 81 height 15
click at [596, 167] on div at bounding box center [624, 162] width 81 height 15
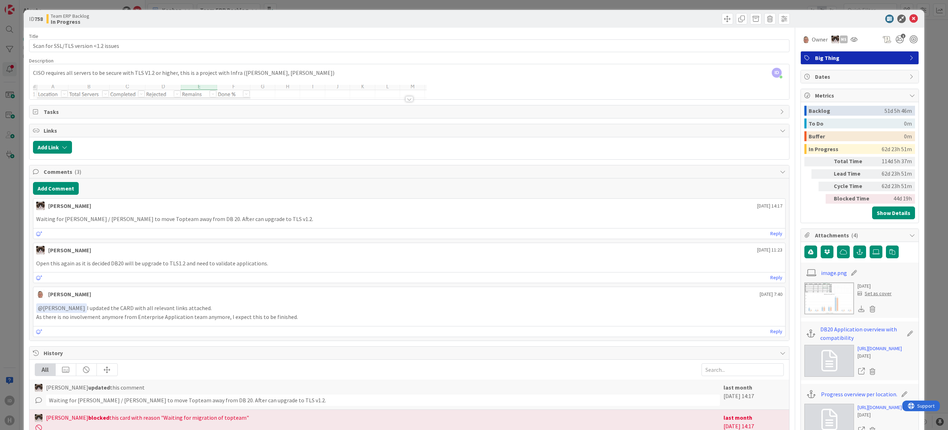
click at [406, 96] on div at bounding box center [409, 99] width 8 height 6
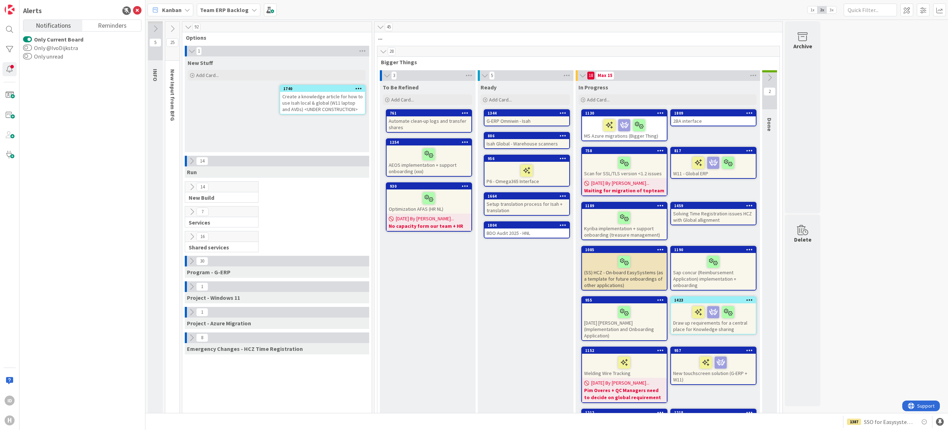
click at [495, 122] on div "G-ERP Omniwin - Isah" at bounding box center [526, 120] width 85 height 9
click at [678, 121] on div "2BA interface" at bounding box center [713, 120] width 85 height 9
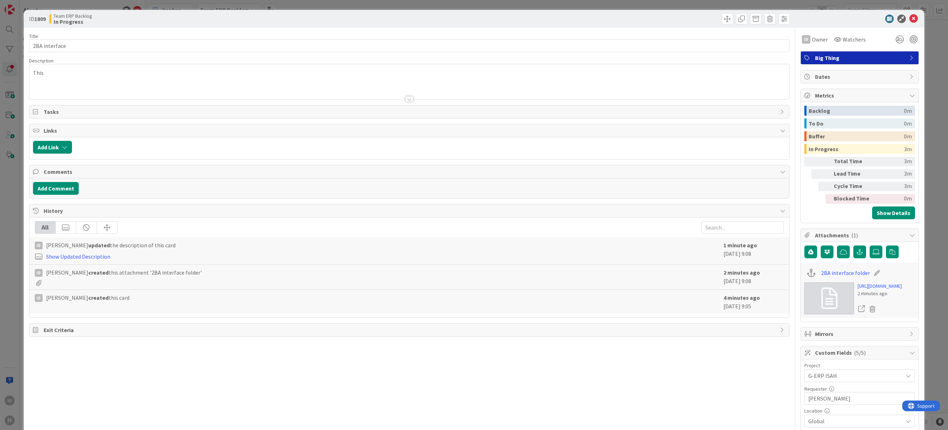
click at [100, 77] on div "This" at bounding box center [409, 81] width 760 height 35
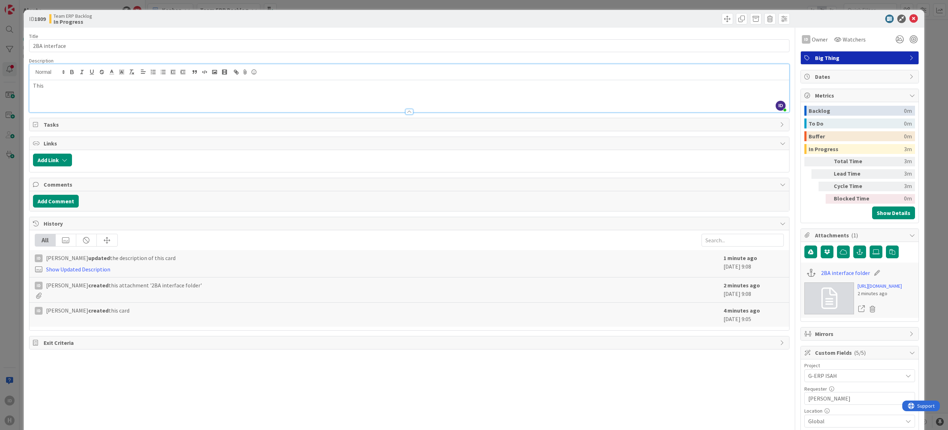
click at [339, 93] on div "This" at bounding box center [409, 96] width 760 height 32
drag, startPoint x: 49, startPoint y: 88, endPoint x: 13, endPoint y: 87, distance: 35.5
click at [11, 88] on div "ID 1809 Team ERP Backlog In Progress Title 13 / 128 2BA interface Description I…" at bounding box center [474, 215] width 948 height 430
click at [84, 46] on input "2BA interface" at bounding box center [409, 45] width 760 height 13
click at [76, 81] on div "ID [PERSON_NAME] just joined This" at bounding box center [409, 88] width 760 height 48
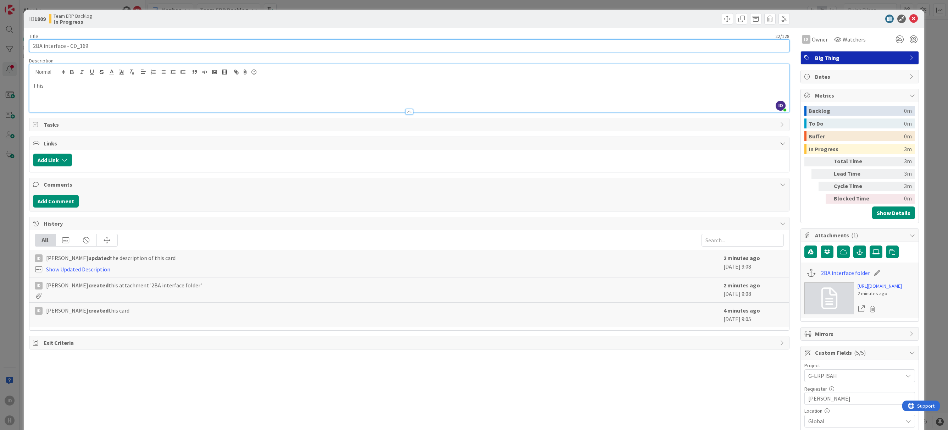
type input "2BA interface - CD_169"
drag, startPoint x: 70, startPoint y: 86, endPoint x: 29, endPoint y: 82, distance: 41.3
click at [29, 82] on div "ID [PERSON_NAME] just joined This" at bounding box center [409, 88] width 760 height 49
click at [566, 420] on div "Title 22 / 128 2BA interface - CD_169 Description ID [PERSON_NAME] joined 4 m a…" at bounding box center [409, 262] width 760 height 468
click at [65, 91] on div "This" at bounding box center [409, 96] width 760 height 32
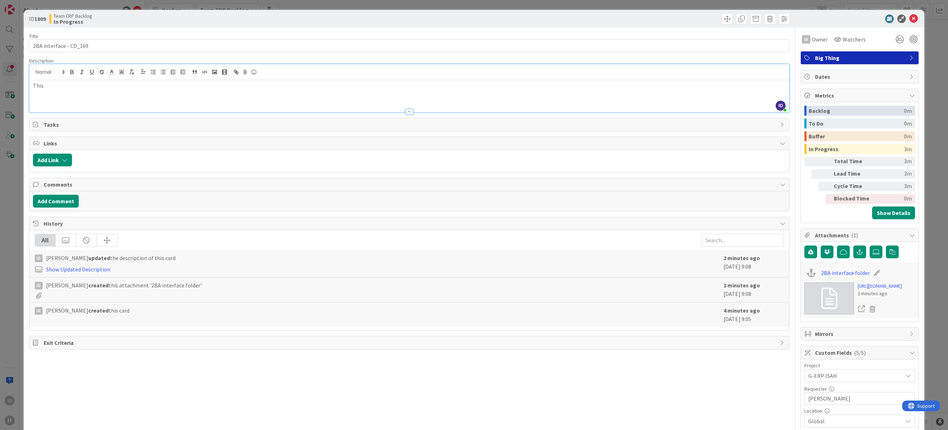
click at [66, 92] on div "This" at bounding box center [409, 96] width 760 height 32
click at [68, 88] on p "2BA :" at bounding box center [409, 86] width 753 height 8
click at [133, 86] on p "2BA : to automate the process of updating purchase prices and delivery times fo…" at bounding box center [409, 86] width 753 height 8
drag, startPoint x: 132, startPoint y: 95, endPoint x: 181, endPoint y: 98, distance: 48.3
click at [132, 95] on div "2BA : to automate the process of updating part details , regarding purchase pri…" at bounding box center [409, 96] width 760 height 32
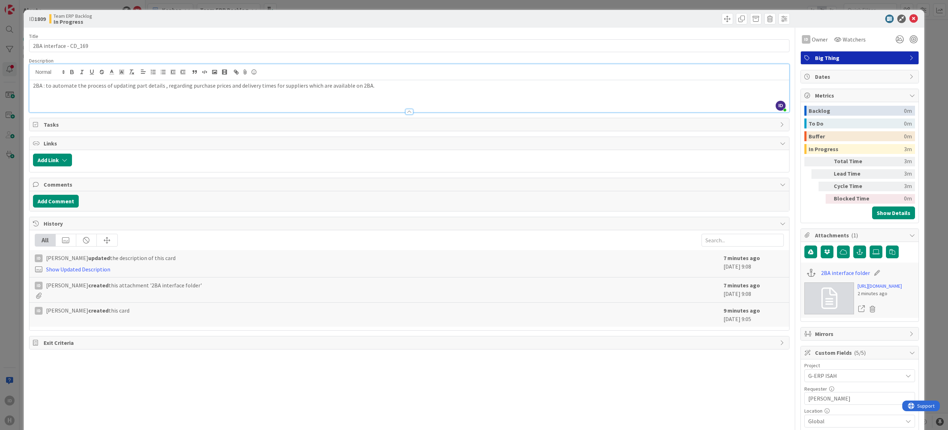
click at [415, 87] on p "2BA : to automate the process of updating part details , regarding purchase pri…" at bounding box center [409, 86] width 753 height 8
click at [52, 100] on p "CD_169" at bounding box center [409, 102] width 753 height 8
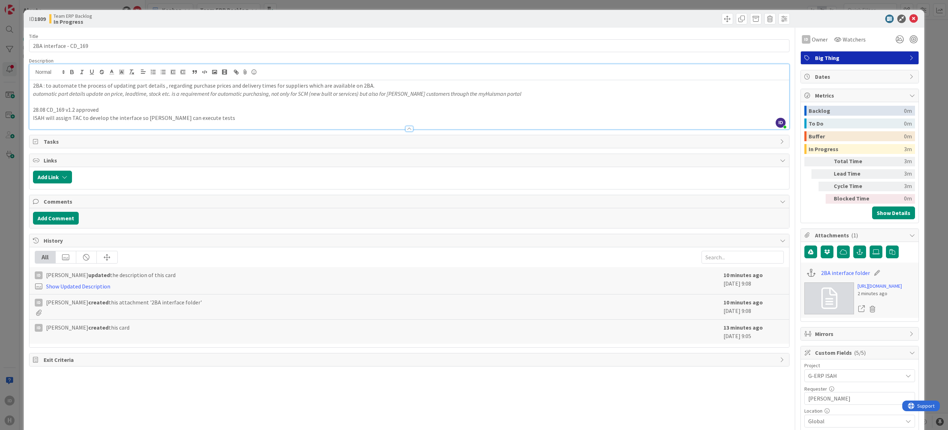
drag, startPoint x: 836, startPoint y: 272, endPoint x: 831, endPoint y: 266, distance: 8.1
click at [760, 266] on div "2BA interface folder [URL][DOMAIN_NAME] 2 minutes ago" at bounding box center [860, 289] width 118 height 55
click at [760, 273] on icon at bounding box center [877, 272] width 10 height 7
click at [543, 317] on div "ID [PERSON_NAME] created this attachment '2BA interface folder' 10 minutes ago …" at bounding box center [409, 306] width 760 height 25
click at [404, 181] on div at bounding box center [431, 177] width 710 height 13
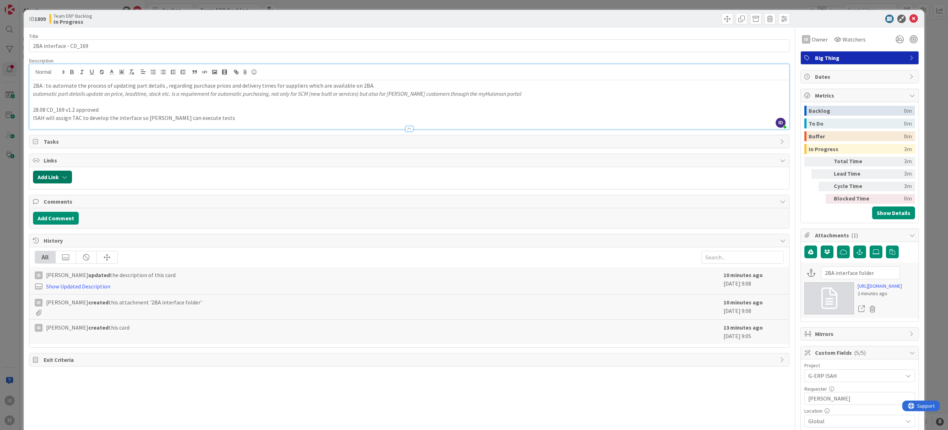
click at [53, 178] on button "Add Link" at bounding box center [52, 177] width 39 height 13
click at [196, 185] on div "Add Link Link Card New Existing Current Board" at bounding box center [409, 178] width 760 height 22
click at [94, 141] on span "Tasks" at bounding box center [410, 141] width 733 height 9
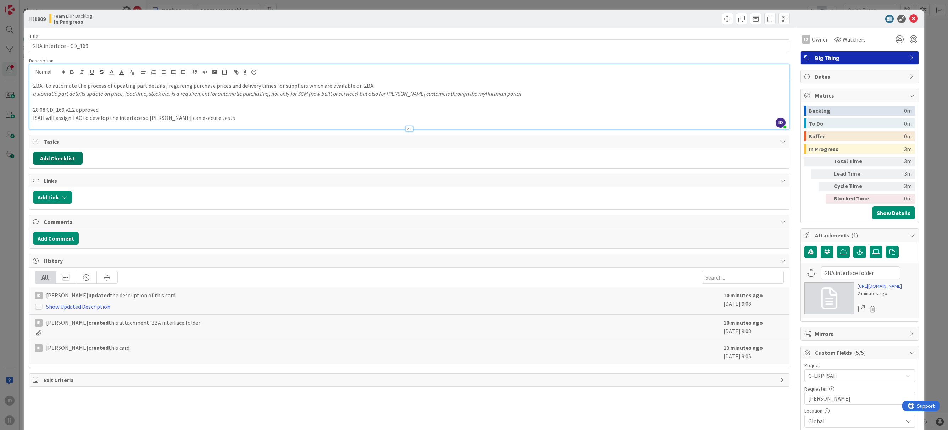
click at [66, 157] on button "Add Checklist" at bounding box center [58, 158] width 50 height 13
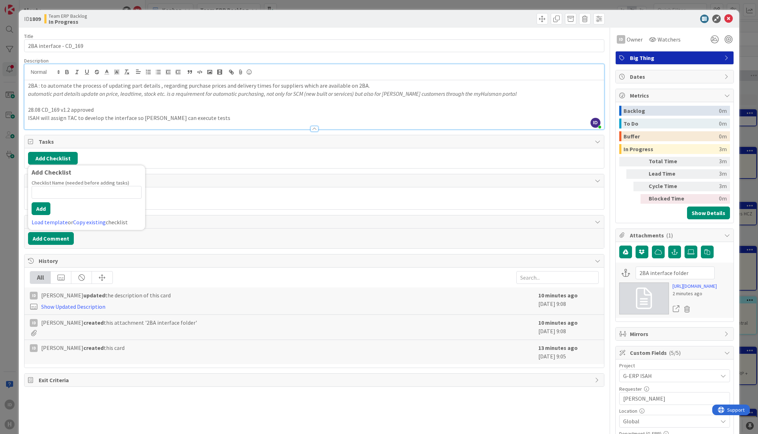
click at [41, 100] on p at bounding box center [314, 102] width 572 height 8
click at [216, 121] on p "ISAH will assign TAC to develop the interface so [PERSON_NAME] can execute tests" at bounding box center [314, 118] width 572 height 8
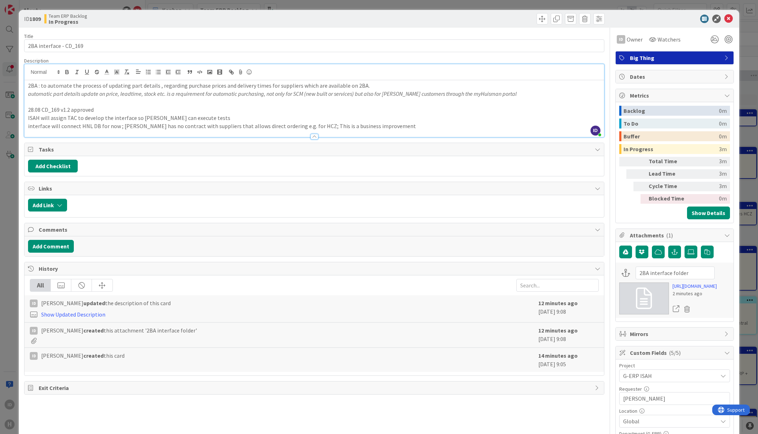
click at [390, 121] on p "ISAH will assign TAC to develop the interface so [PERSON_NAME] can execute tests" at bounding box center [314, 118] width 572 height 8
drag, startPoint x: 722, startPoint y: 18, endPoint x: 681, endPoint y: 35, distance: 44.6
click at [724, 18] on icon at bounding box center [728, 19] width 9 height 9
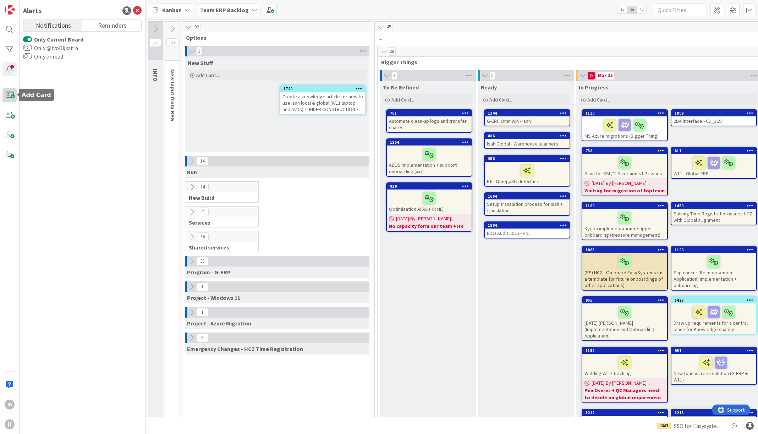
click at [13, 94] on span at bounding box center [9, 95] width 14 height 14
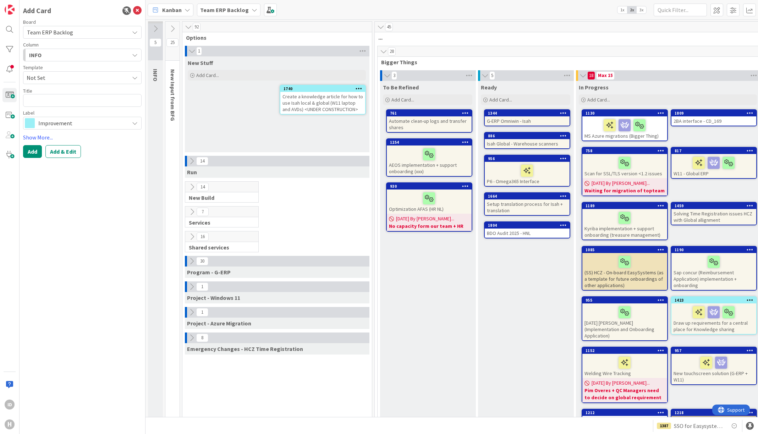
click at [57, 59] on div "INFO" at bounding box center [78, 54] width 102 height 11
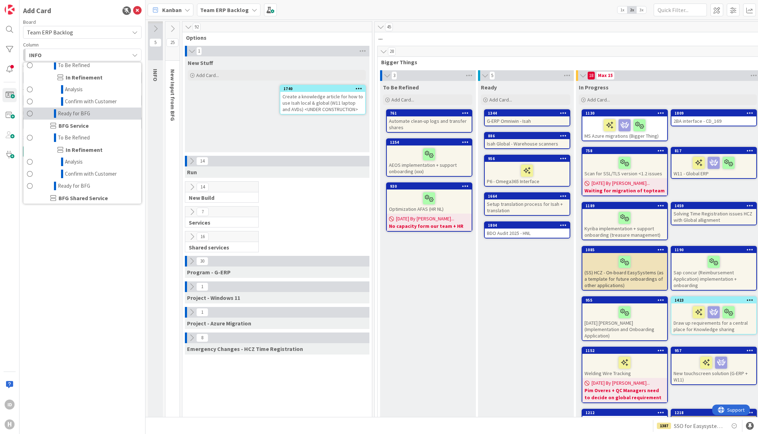
scroll to position [355, 0]
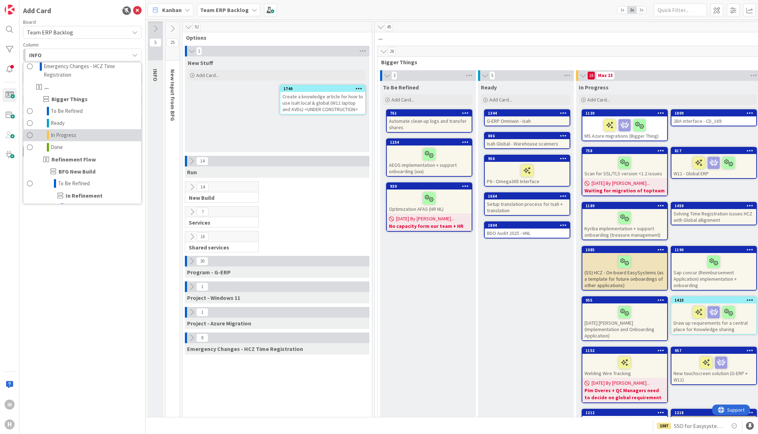
click at [85, 132] on link "In Progress" at bounding box center [82, 135] width 118 height 12
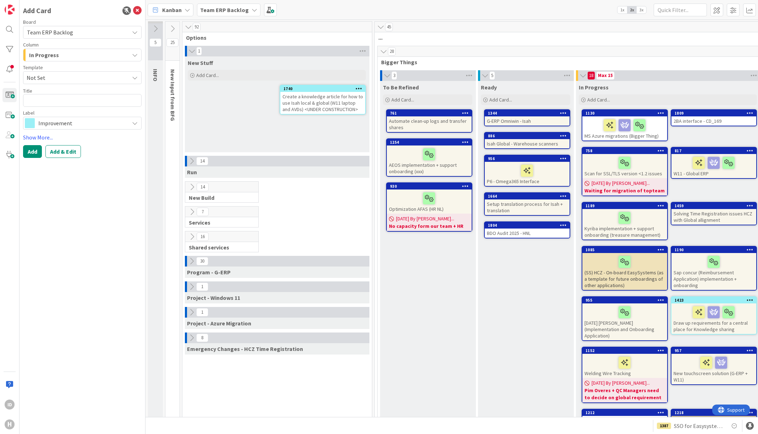
click at [99, 80] on span "Not Set" at bounding box center [75, 77] width 97 height 9
click at [101, 102] on textarea at bounding box center [82, 100] width 118 height 13
type textarea "x"
type textarea "m"
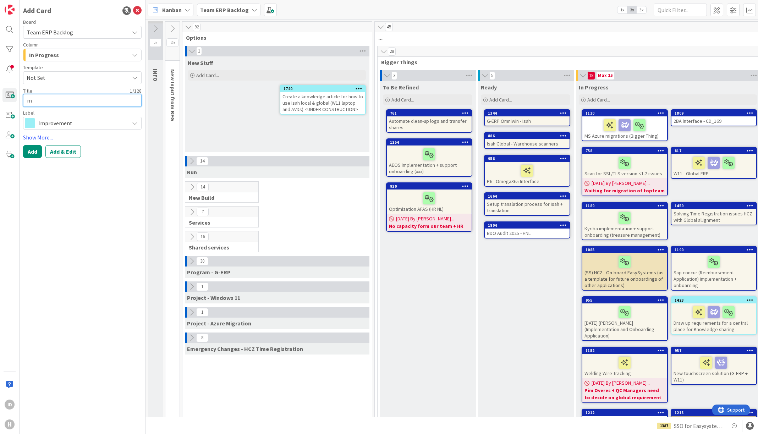
type textarea "x"
type textarea "my"
type textarea "x"
type textarea "myH"
type textarea "x"
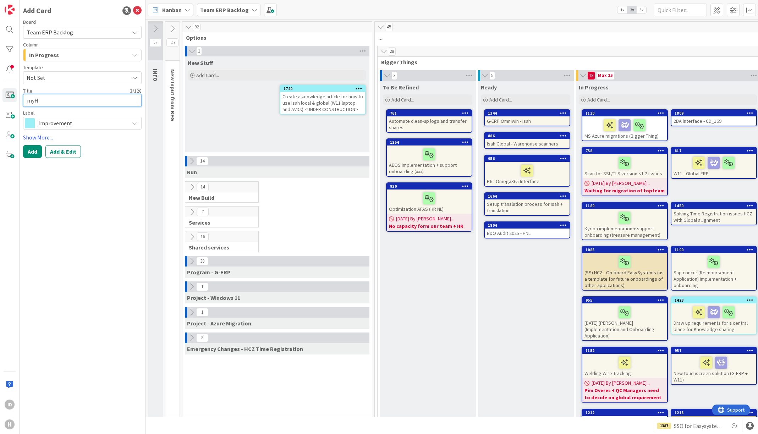
type textarea "myHu"
type textarea "x"
type textarea "myHui"
type textarea "x"
type textarea "myHuis"
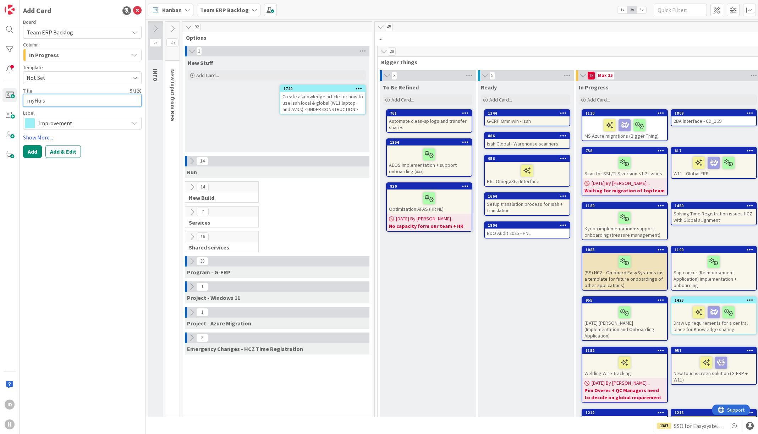
type textarea "x"
type textarea "myHuism"
type textarea "x"
type textarea "myHuisman"
type textarea "x"
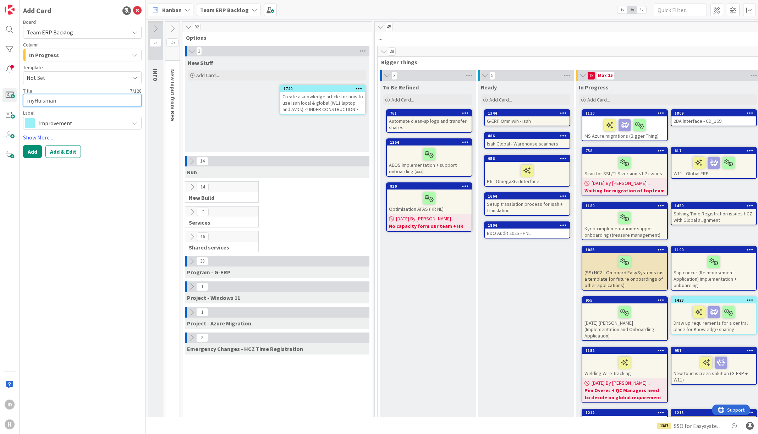
type textarea "myHuisman"
type textarea "x"
type textarea "myHuisman p"
type textarea "x"
type textarea "myHuisman [PERSON_NAME]"
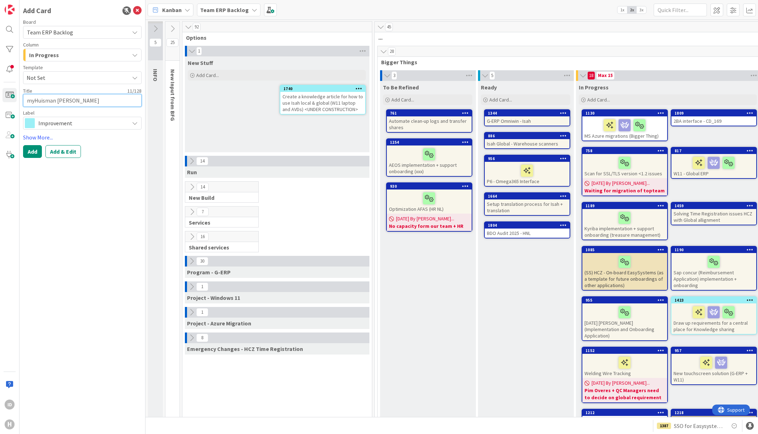
type textarea "x"
type textarea "myHuisman por"
type textarea "x"
type textarea "myHuisman port"
type textarea "x"
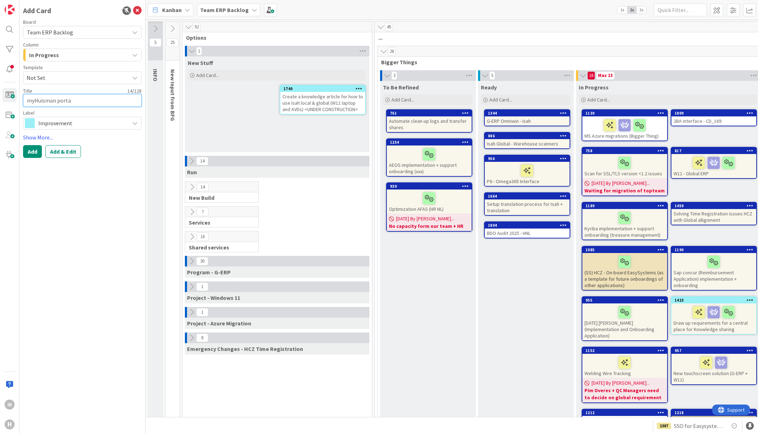
type textarea "myHuisman portal"
type textarea "x"
type textarea "myHuisman portal"
type textarea "x"
type textarea "myHuisman portal i"
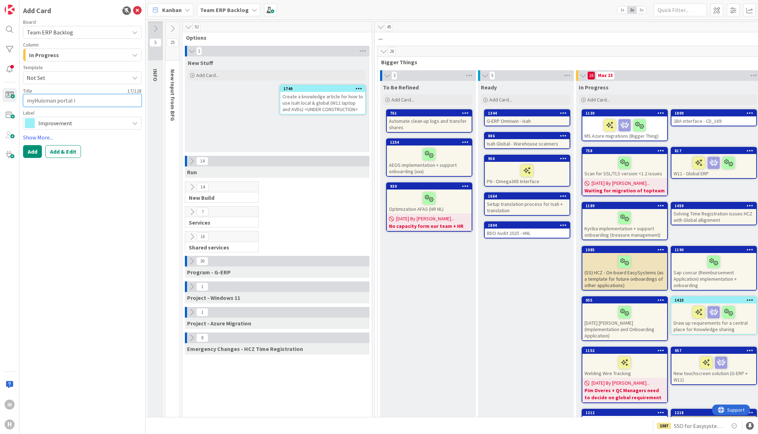
type textarea "x"
type textarea "myHuisman portal in"
type textarea "x"
type textarea "myHuisman portal int"
type textarea "x"
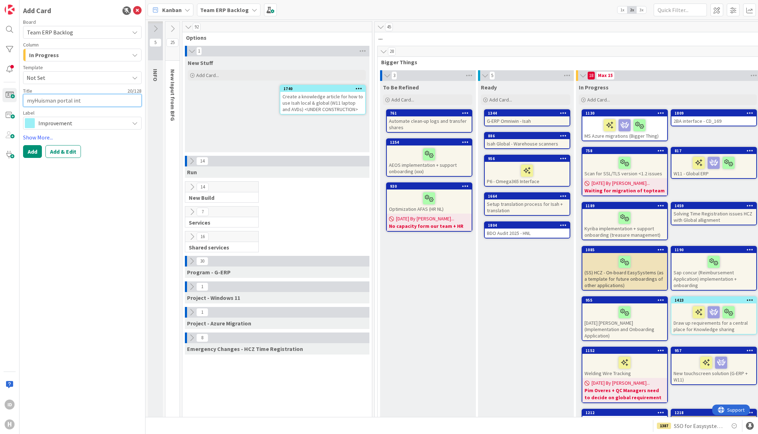
type textarea "myHuisman portal inte"
type textarea "x"
type textarea "myHuisman portal inter"
type textarea "x"
type textarea "myHuisman portal interf"
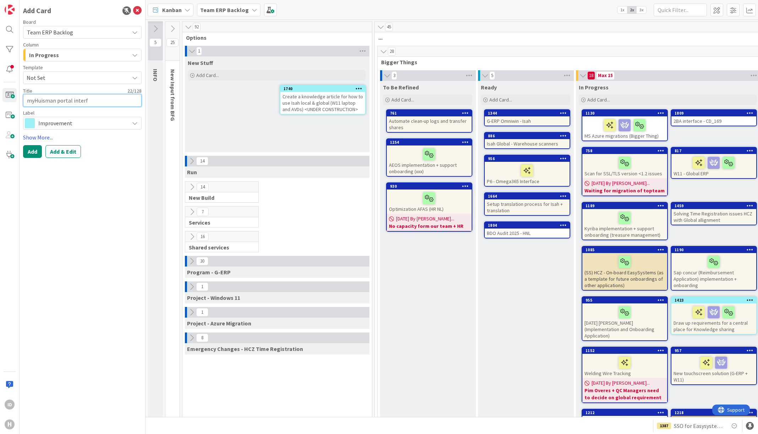
type textarea "x"
type textarea "myHuisman portal interfa"
type textarea "x"
type textarea "myHuisman portal interfac"
type textarea "x"
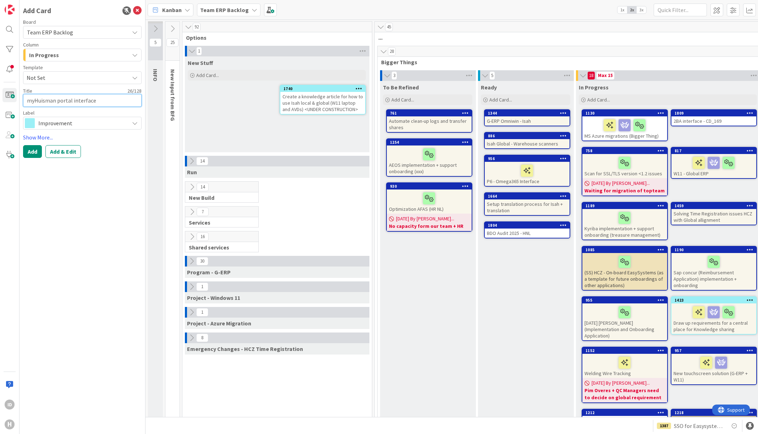
type textarea "myHuisman portal interface"
click at [79, 121] on span "Improvement" at bounding box center [81, 123] width 87 height 10
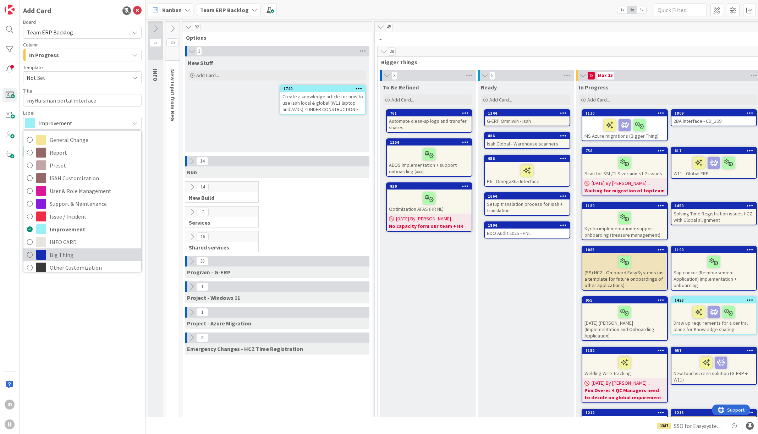
click at [61, 255] on span "Big Thing" at bounding box center [94, 254] width 88 height 11
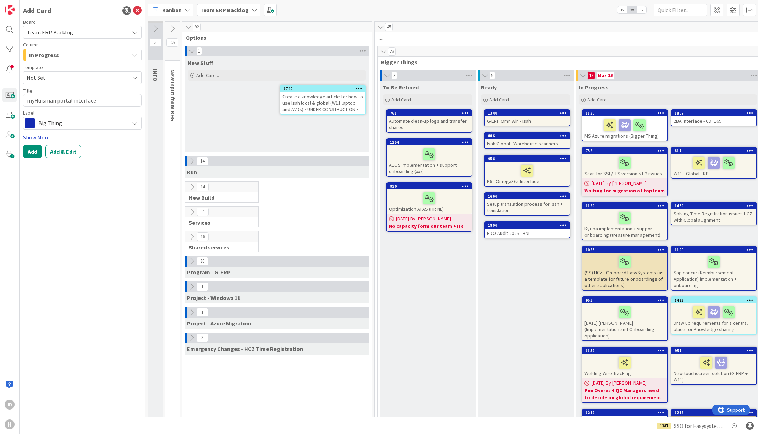
click at [51, 135] on link "Show More..." at bounding box center [82, 137] width 118 height 9
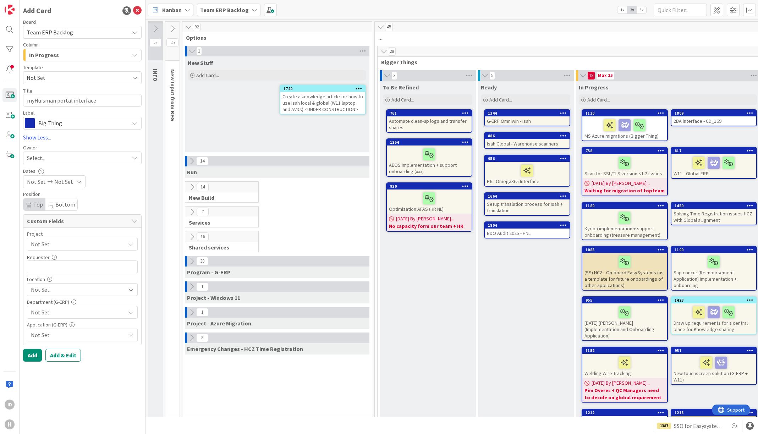
click at [85, 159] on div "Select..." at bounding box center [78, 158] width 102 height 9
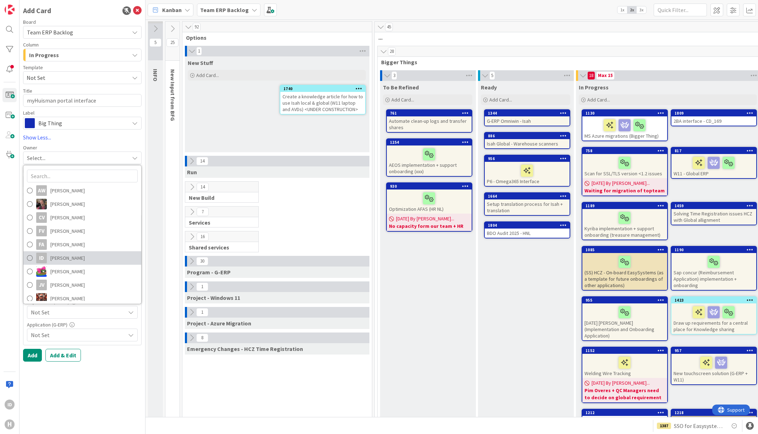
click at [65, 254] on span "[PERSON_NAME]" at bounding box center [67, 258] width 34 height 11
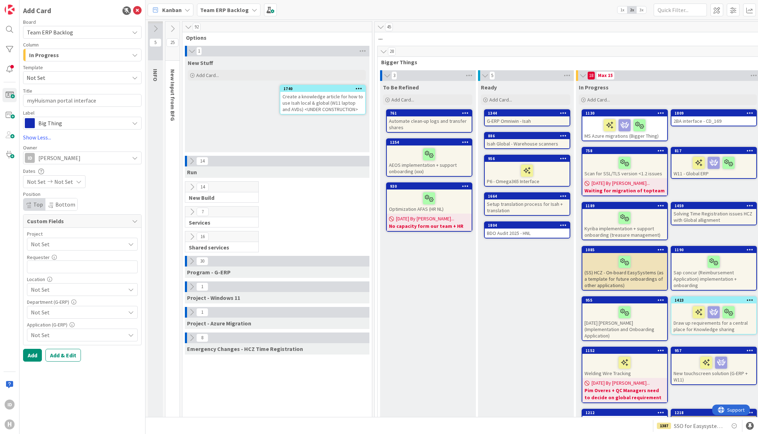
click at [60, 246] on span "Not Set" at bounding box center [76, 244] width 91 height 10
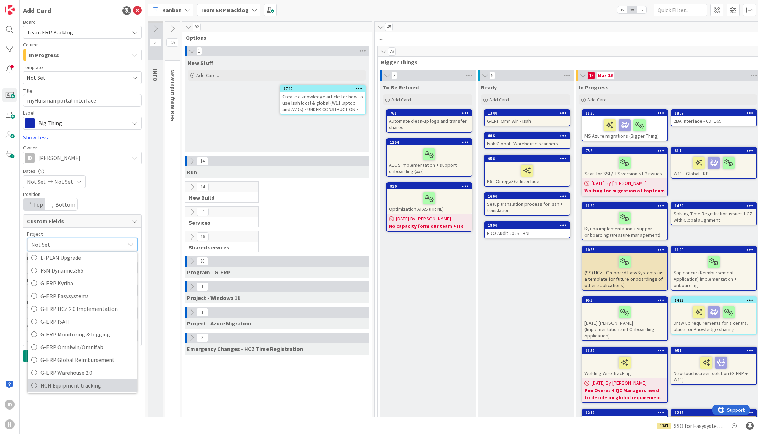
scroll to position [237, 0]
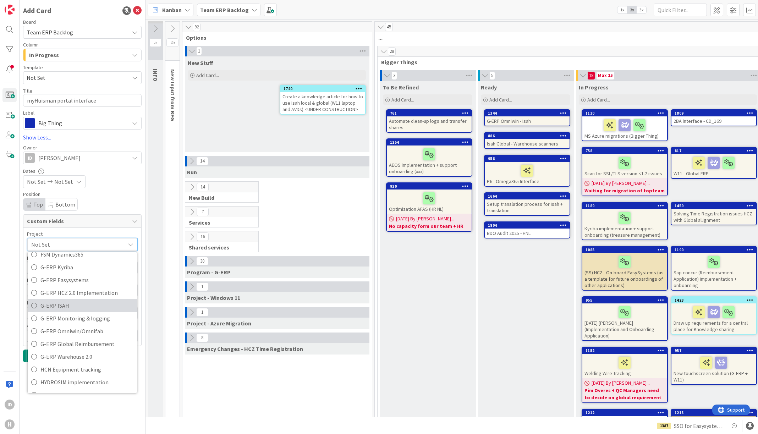
click at [112, 307] on span "G-ERP ISAH" at bounding box center [86, 305] width 93 height 11
type textarea "x"
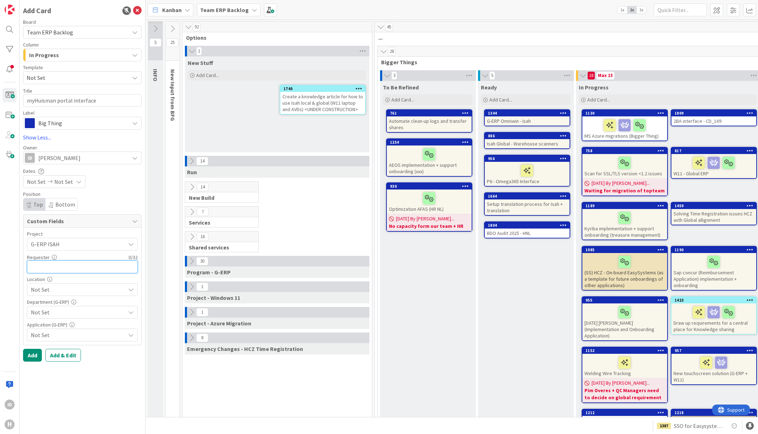
click at [106, 265] on input "text" at bounding box center [82, 266] width 111 height 13
type input "[PERSON_NAME]"
type textarea "x"
type input "I"
type input "[PERSON_NAME]"
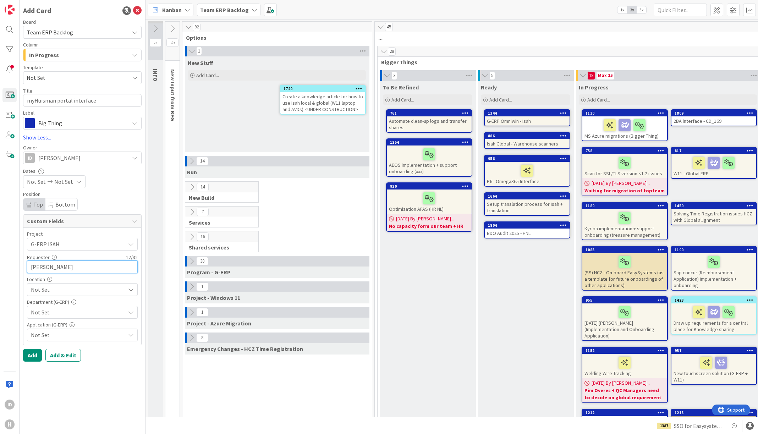
type textarea "x"
type input "[PERSON_NAME]"
click at [88, 286] on span "Not Set" at bounding box center [78, 289] width 94 height 9
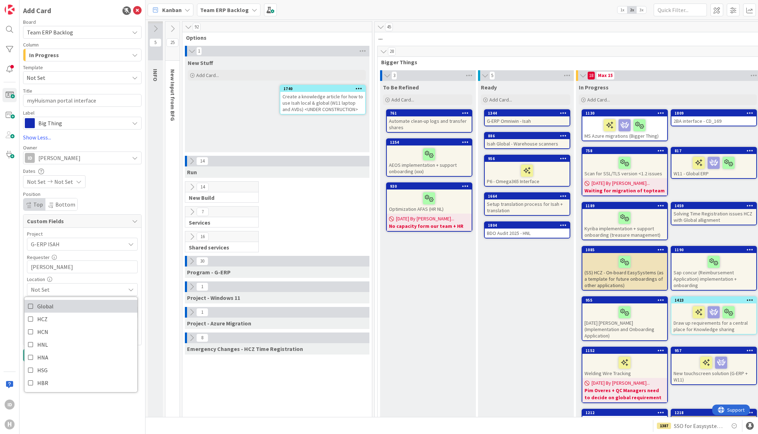
click at [63, 304] on link "Global" at bounding box center [80, 306] width 113 height 13
click at [134, 290] on div "Global" at bounding box center [82, 289] width 111 height 13
click at [103, 306] on div "Department (G-ERP) Not Set" at bounding box center [82, 308] width 111 height 19
click at [100, 310] on span "Not Set" at bounding box center [78, 312] width 94 height 9
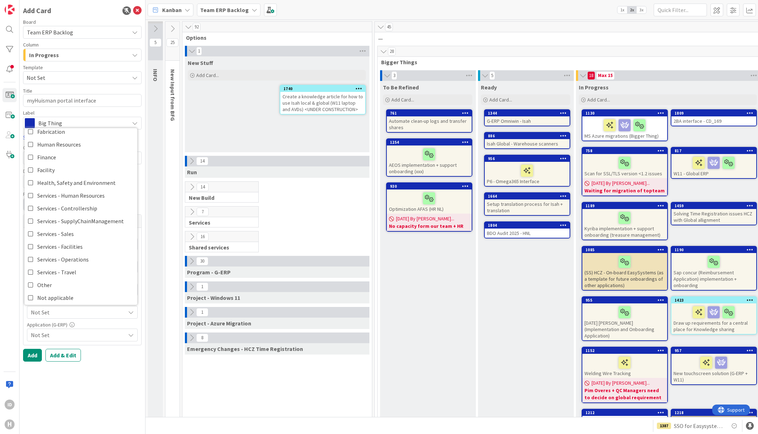
scroll to position [59, 0]
click at [109, 331] on span "Not Set" at bounding box center [78, 335] width 94 height 9
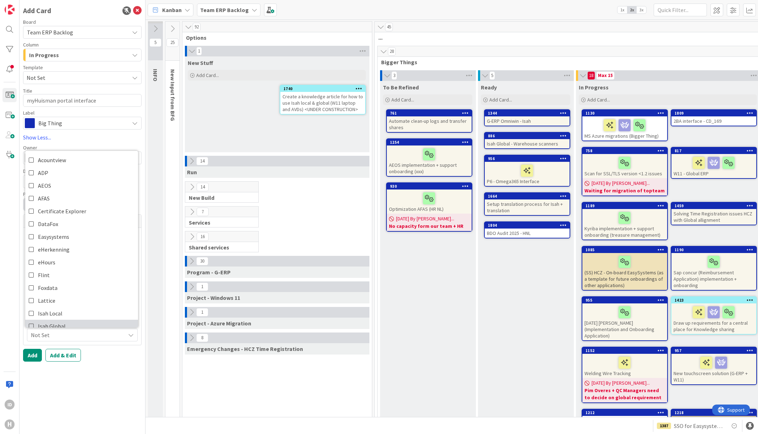
click at [91, 323] on link "Isah Global" at bounding box center [81, 326] width 113 height 13
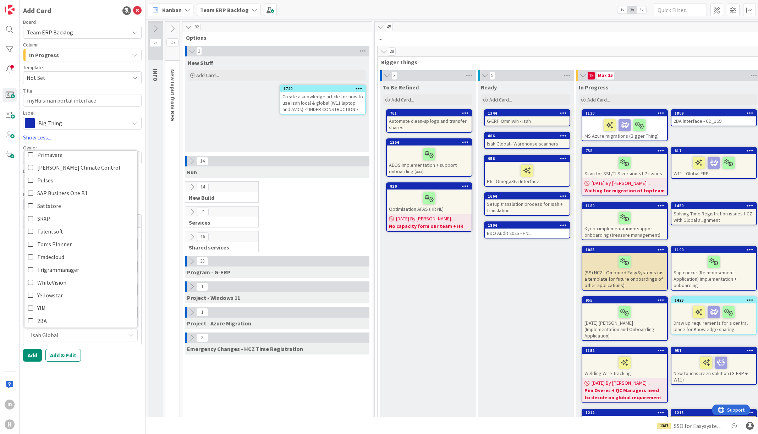
scroll to position [255, 0]
click at [112, 339] on div "Isah Global" at bounding box center [82, 334] width 111 height 13
click at [30, 356] on button "Add" at bounding box center [32, 355] width 19 height 13
type textarea "x"
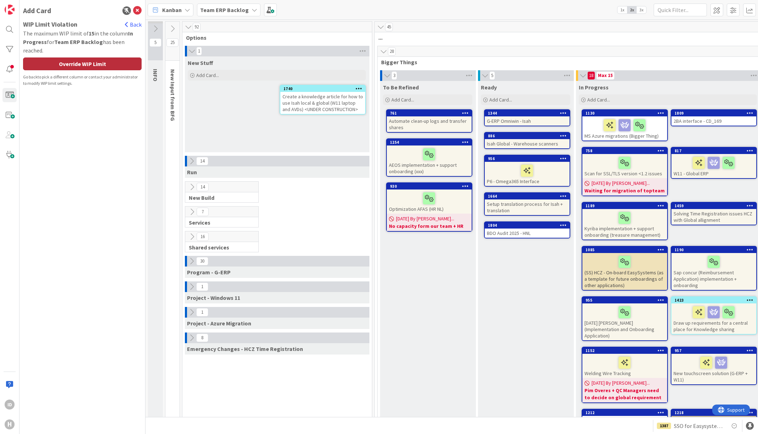
click at [101, 61] on div "Override WIP Limit" at bounding box center [82, 63] width 118 height 13
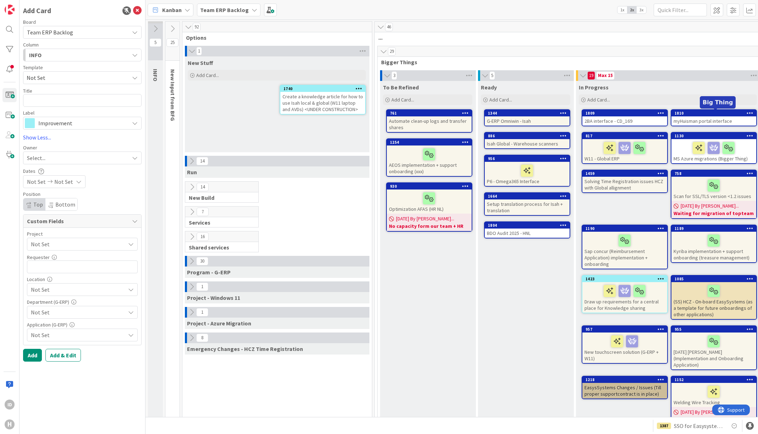
click at [685, 115] on div "1810" at bounding box center [715, 113] width 82 height 5
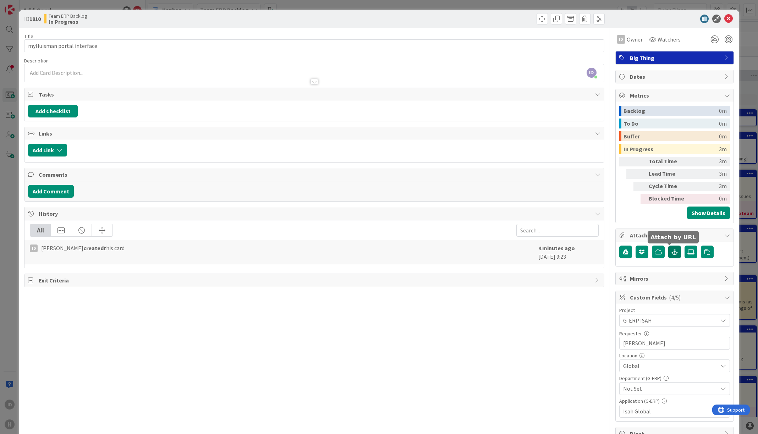
click at [671, 253] on icon "button" at bounding box center [674, 252] width 6 height 6
click at [654, 283] on input "text" at bounding box center [674, 283] width 111 height 13
paste input "[URL][DOMAIN_NAME]"
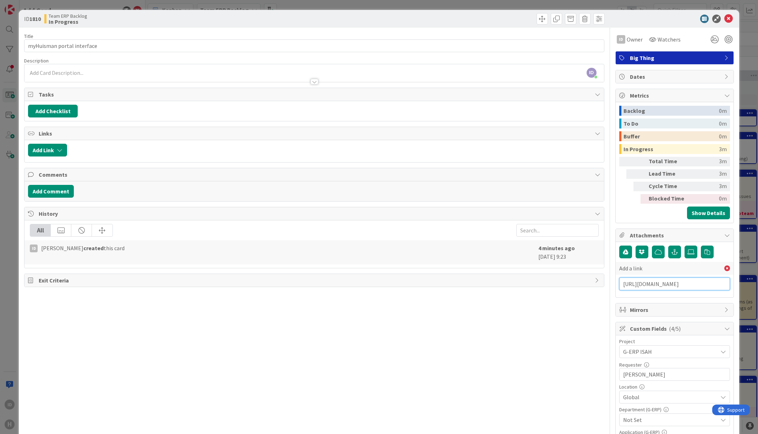
scroll to position [0, 276]
type input "[URL][DOMAIN_NAME]"
click at [629, 301] on input "text" at bounding box center [674, 299] width 111 height 13
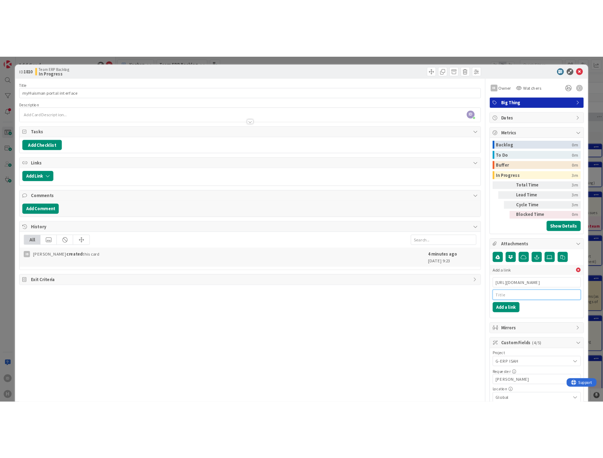
scroll to position [0, 0]
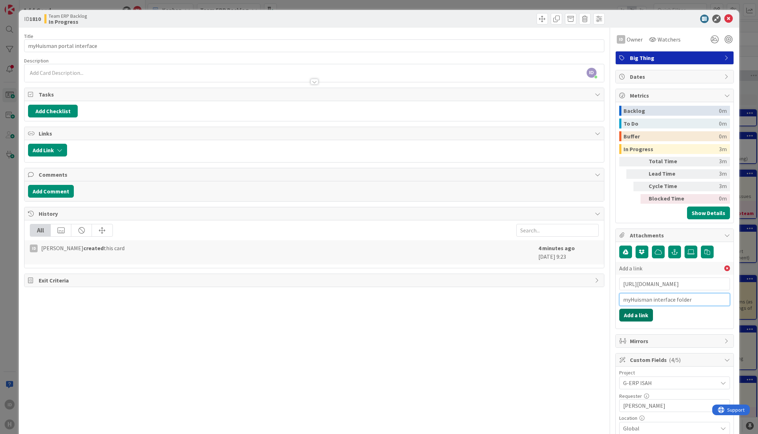
type input "myHuisman interface folder"
click at [619, 317] on button "Add a link" at bounding box center [636, 315] width 34 height 13
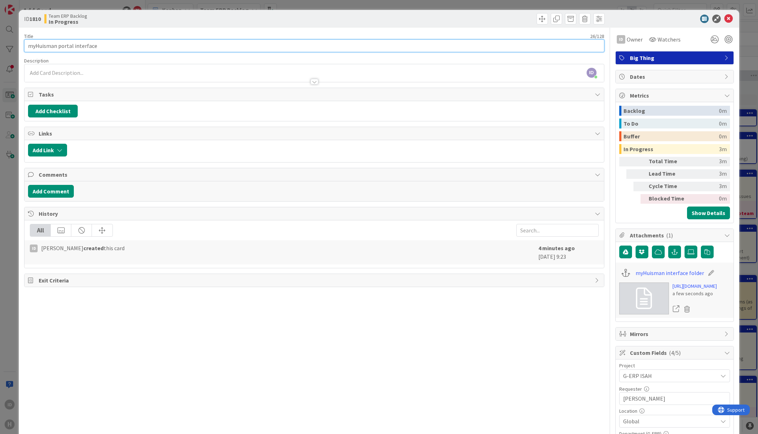
click at [153, 46] on input "myHuisman portal interface" at bounding box center [314, 45] width 580 height 13
click at [176, 22] on div "Team ERP Backlog In Progress" at bounding box center [178, 18] width 268 height 11
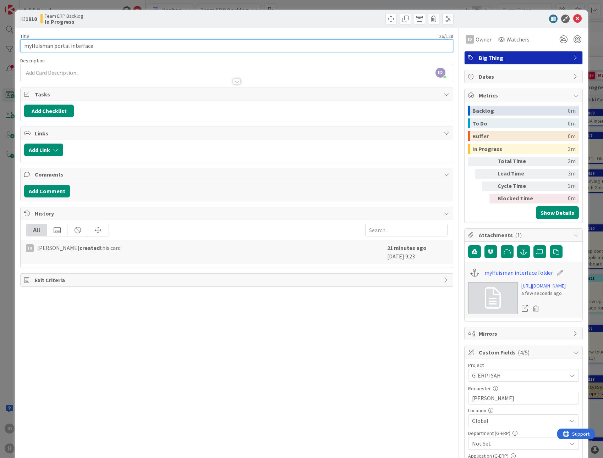
click at [114, 48] on input "myHuisman portal interface" at bounding box center [236, 45] width 432 height 13
click at [92, 48] on input "myHuisman portal interface" at bounding box center [236, 45] width 432 height 13
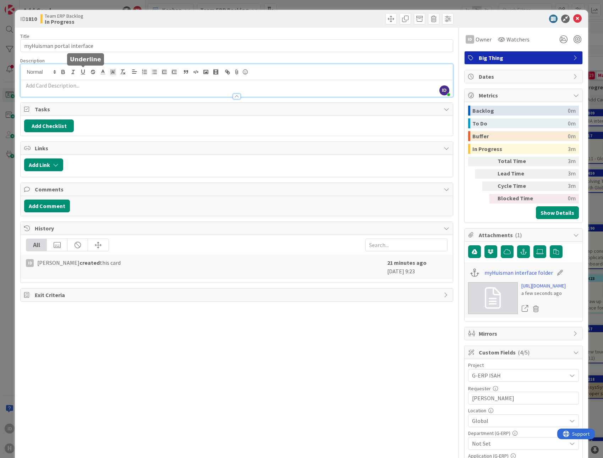
click at [87, 69] on div "ID [PERSON_NAME] joined 18 m ago" at bounding box center [237, 80] width 432 height 33
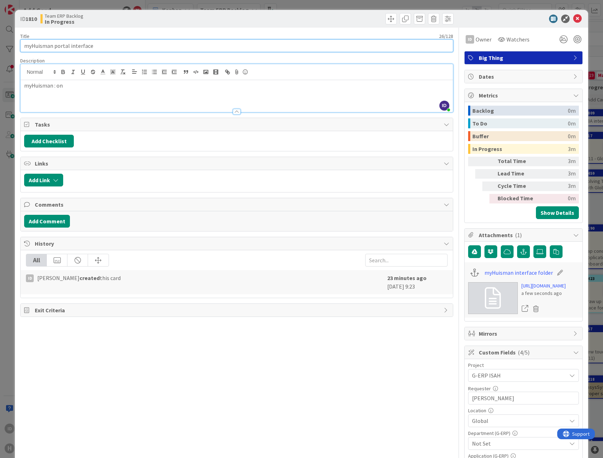
click at [123, 46] on input "myHuisman portal interface" at bounding box center [236, 45] width 432 height 13
type input "myHuisman portal interface - CD_126"
click at [86, 86] on p "myHuisman : on" at bounding box center [236, 86] width 425 height 8
click at [110, 90] on div "myHuisman : customer portal" at bounding box center [237, 96] width 432 height 32
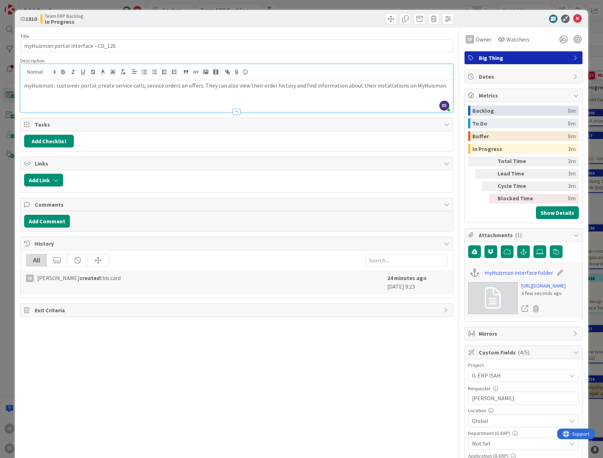
click at [96, 85] on p "myHuisman : customer portal ;create service calls, service orders an offers. Th…" at bounding box center [236, 86] width 425 height 8
click at [337, 101] on div "myHuisman : customer portal for creating service calls, service orders an offer…" at bounding box center [237, 96] width 432 height 32
click at [93, 96] on p at bounding box center [236, 94] width 425 height 8
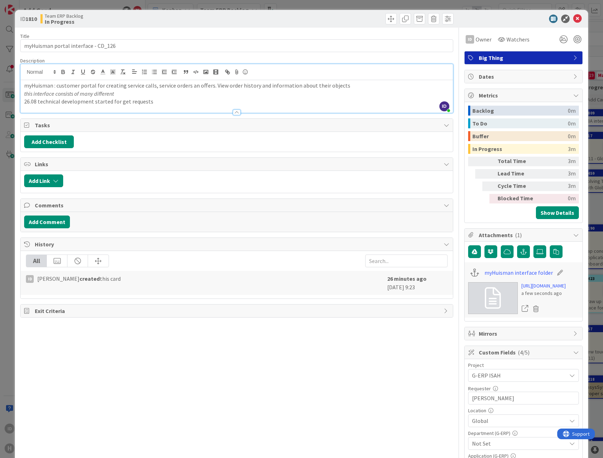
drag, startPoint x: 124, startPoint y: 92, endPoint x: 128, endPoint y: 94, distance: 4.5
click at [124, 92] on p "this interface consists of many different" at bounding box center [236, 94] width 425 height 8
click at [373, 95] on p "this interface consists of many different API calls for GET and POST into ISAH …" at bounding box center [236, 94] width 425 height 8
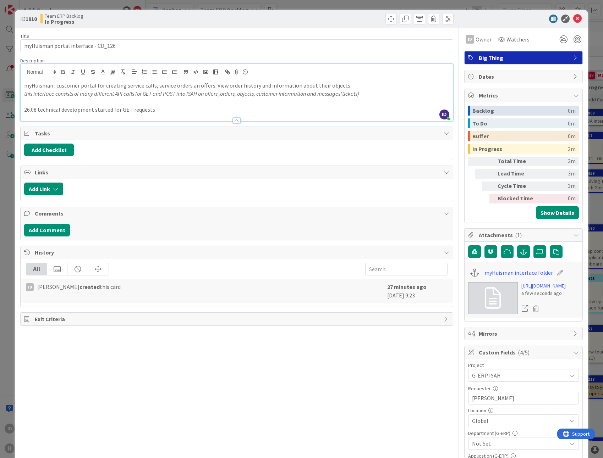
click at [308, 351] on div "Title 35 / 128 myHuisman portal interface - CD_126 Description ID [PERSON_NAME]…" at bounding box center [236, 262] width 432 height 468
click at [166, 109] on p "26.08 technical development started for GET requests" at bounding box center [236, 110] width 425 height 8
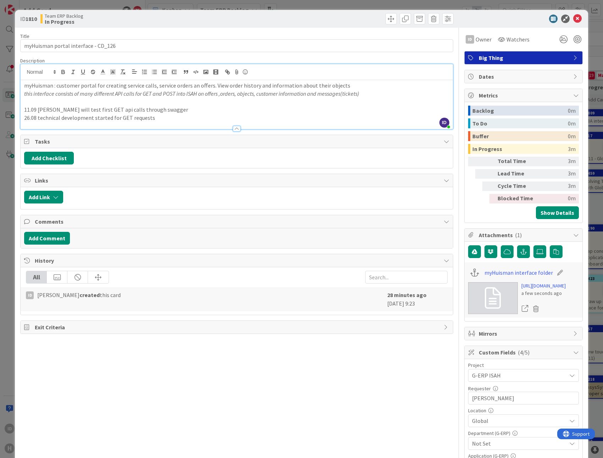
click at [262, 384] on div "Title 35 / 128 myHuisman portal interface - CD_126 Description ID [PERSON_NAME]…" at bounding box center [236, 262] width 432 height 468
click at [573, 18] on icon at bounding box center [577, 19] width 9 height 9
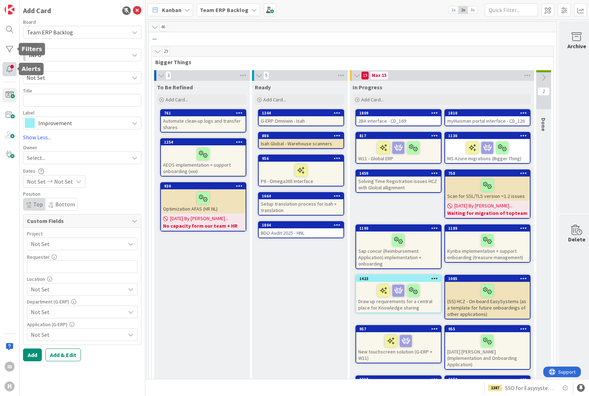
click at [13, 71] on div at bounding box center [9, 69] width 14 height 14
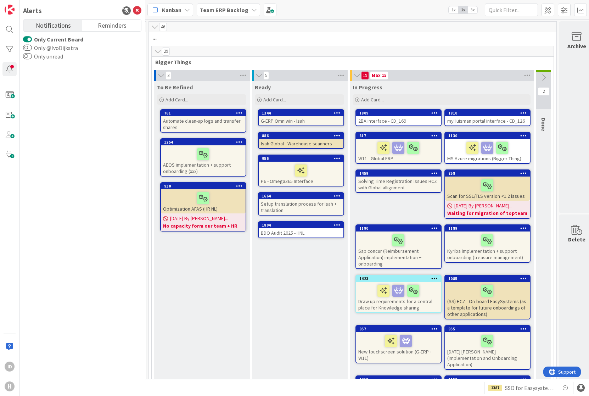
click at [493, 116] on div "myHuisman portal interface - CD_126" at bounding box center [487, 120] width 85 height 9
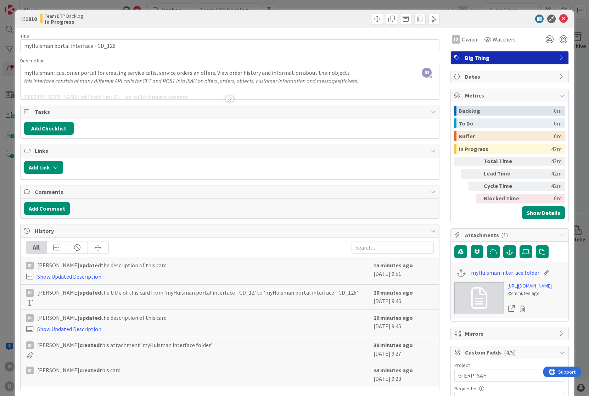
click at [227, 99] on div at bounding box center [230, 99] width 8 height 6
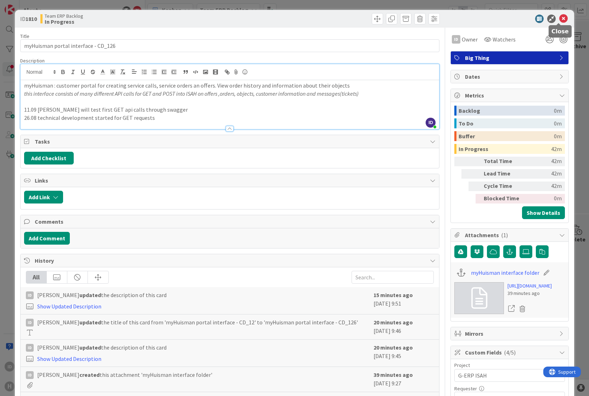
click at [561, 20] on icon at bounding box center [564, 19] width 9 height 9
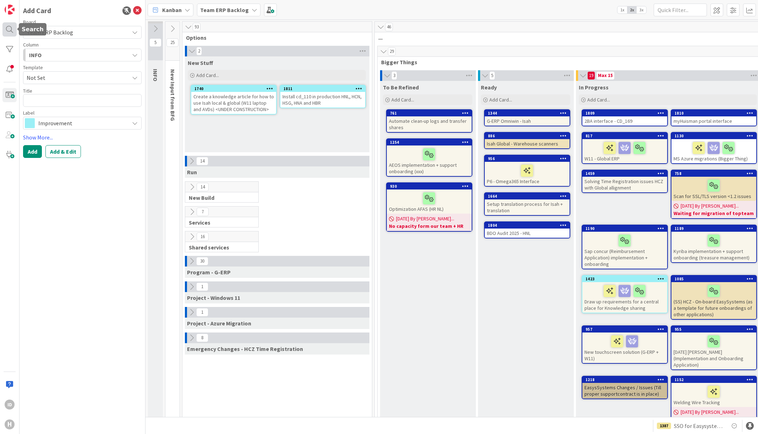
click at [7, 30] on div at bounding box center [9, 29] width 14 height 14
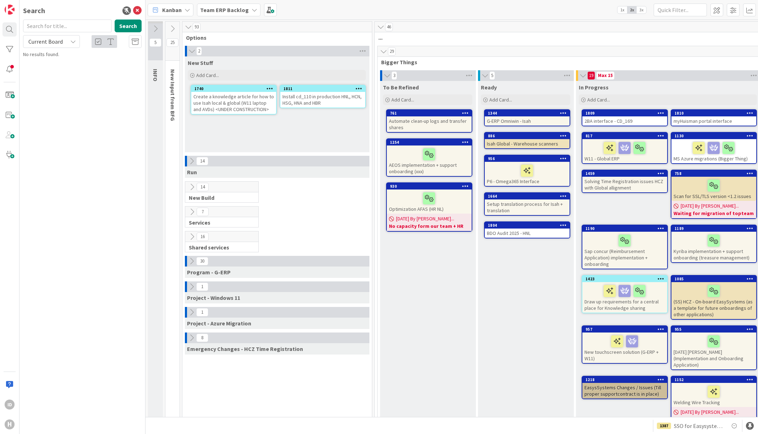
click at [37, 24] on input "text" at bounding box center [67, 26] width 89 height 13
type input "1809"
click at [53, 56] on b "Team ERP Backlog ›" at bounding box center [52, 55] width 38 height 5
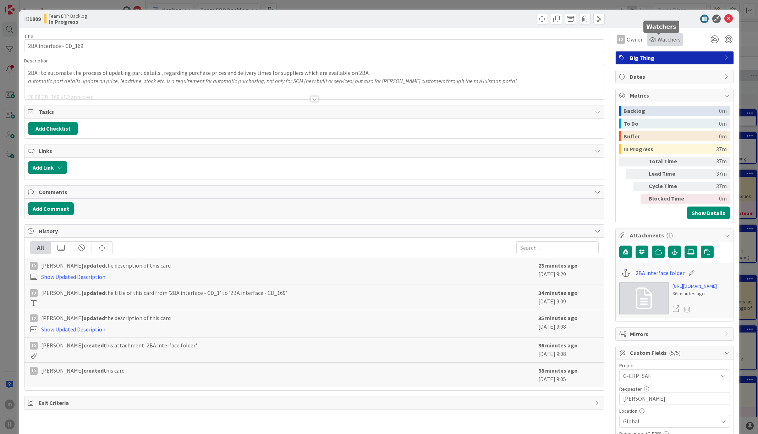
click at [657, 42] on span "Watchers" at bounding box center [668, 39] width 23 height 9
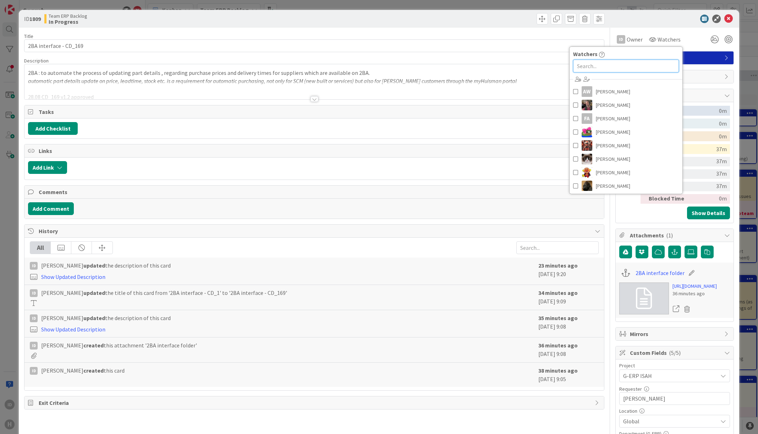
click at [611, 64] on input "text" at bounding box center [626, 66] width 106 height 13
type input "[PERSON_NAME]"
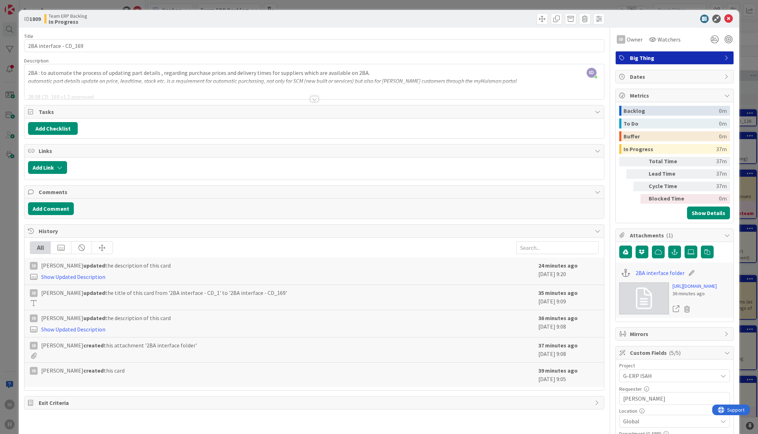
drag, startPoint x: 260, startPoint y: 379, endPoint x: 290, endPoint y: 378, distance: 30.2
click at [260, 379] on div "ID Ivo Dijkstra created this card" at bounding box center [282, 374] width 504 height 17
click at [315, 99] on div at bounding box center [314, 99] width 8 height 6
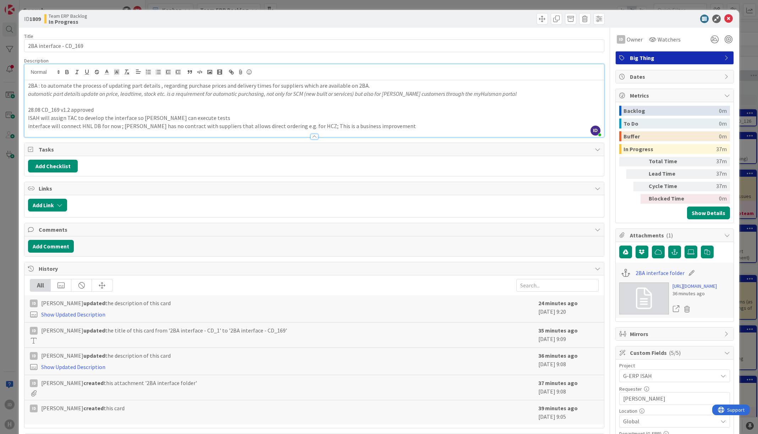
click at [379, 20] on div at bounding box center [460, 18] width 288 height 11
click at [724, 20] on icon at bounding box center [728, 19] width 9 height 9
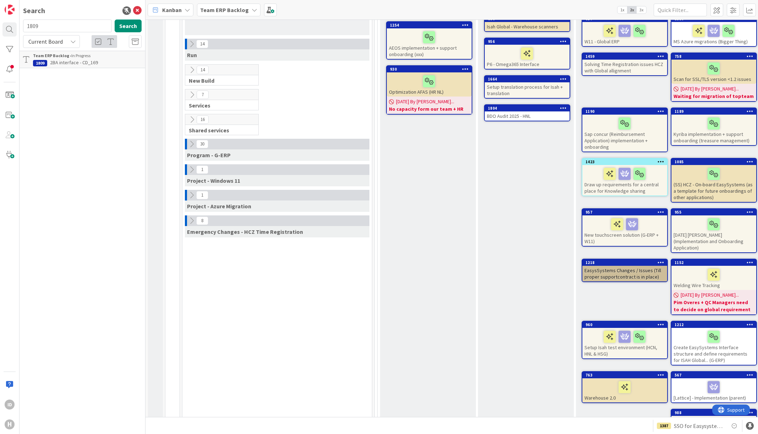
scroll to position [118, 0]
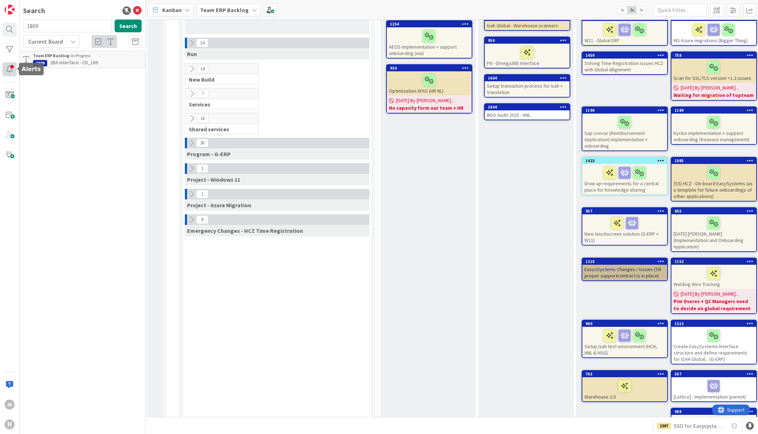
click at [15, 69] on div at bounding box center [9, 69] width 14 height 14
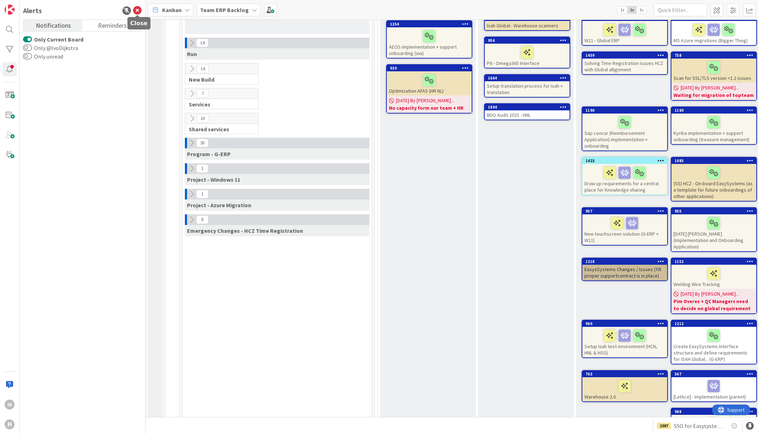
click at [141, 9] on icon at bounding box center [137, 10] width 9 height 9
